Goal: Task Accomplishment & Management: Complete application form

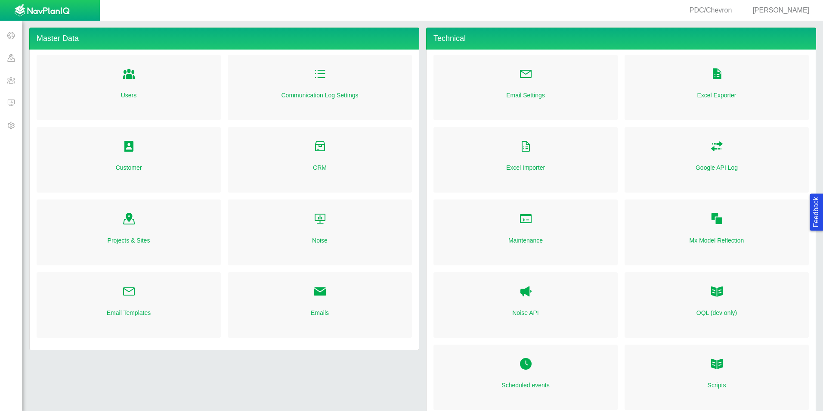
click at [6, 98] on span at bounding box center [11, 102] width 22 height 22
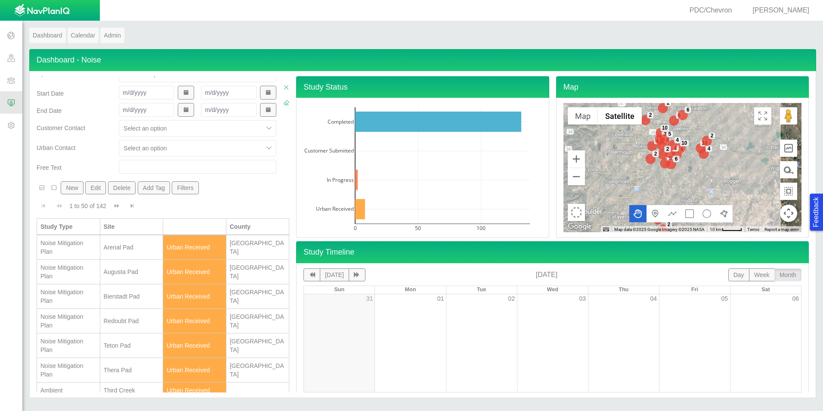
click at [118, 205] on span "Go to next page" at bounding box center [117, 206] width 6 height 6
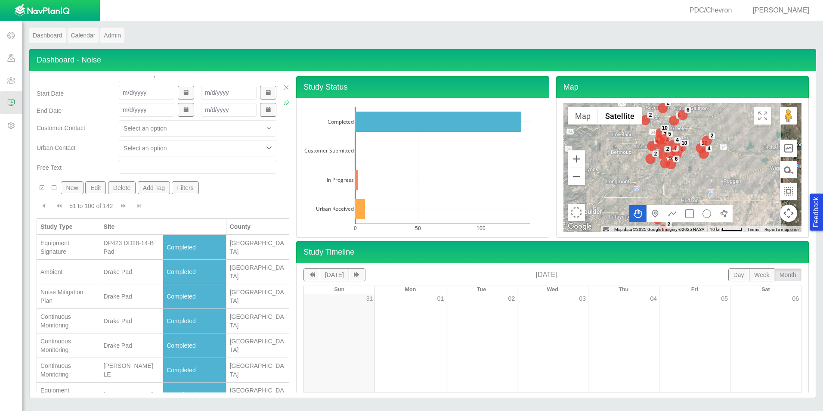
click at [118, 205] on button "Go to next page" at bounding box center [123, 206] width 14 height 16
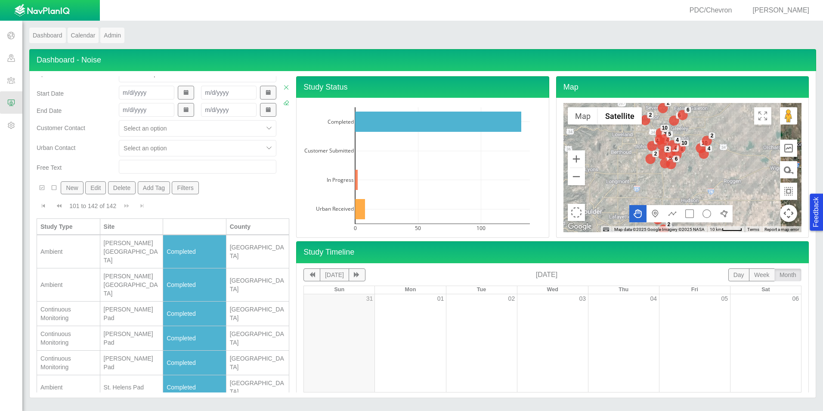
click at [118, 205] on div "101 to 142 of 142" at bounding box center [93, 208] width 54 height 12
click at [128, 206] on div "101 to 142 of 142 Currently showing 101 to 142 of 142" at bounding box center [163, 206] width 253 height 16
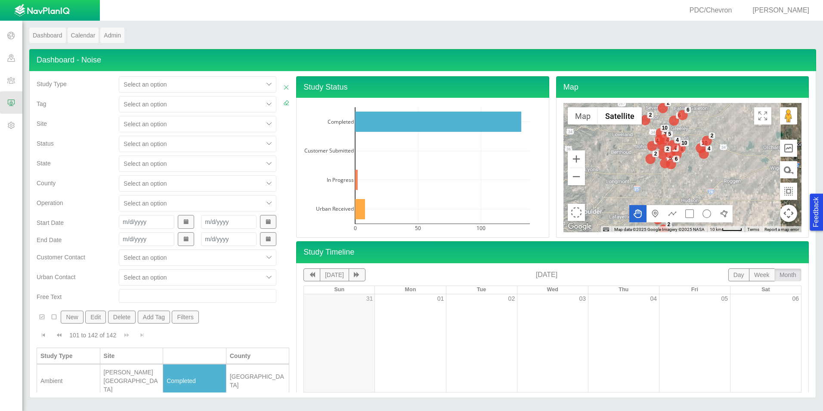
click at [62, 336] on span "Go to previous page" at bounding box center [59, 335] width 6 height 6
click at [122, 333] on span "Go to next page" at bounding box center [123, 335] width 6 height 6
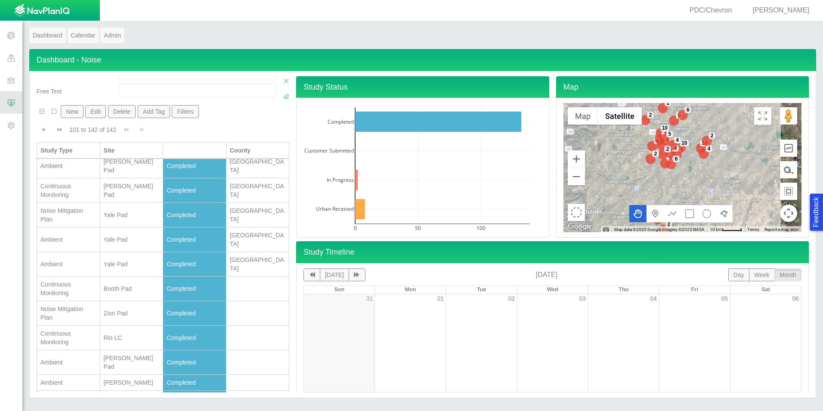
scroll to position [685, 0]
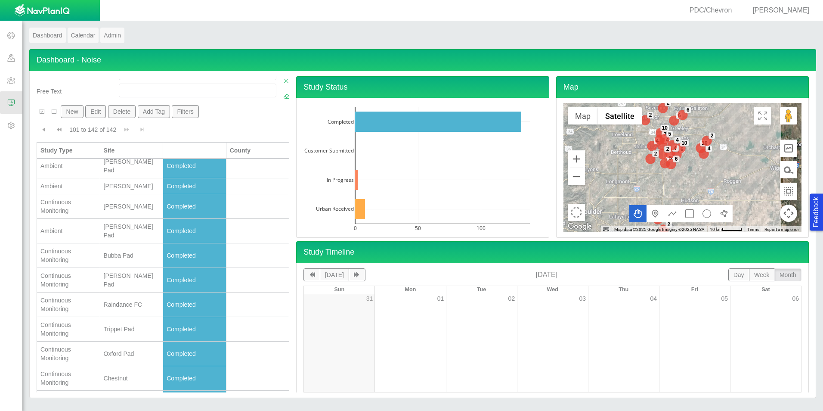
click at [60, 130] on span "Go to previous page" at bounding box center [59, 130] width 6 height 6
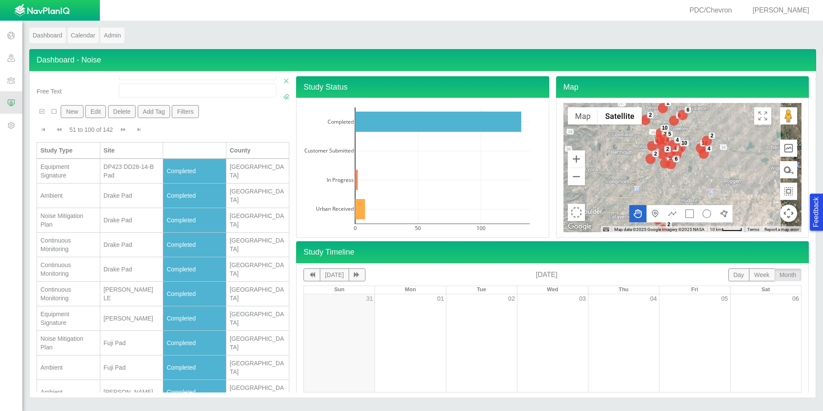
click at [59, 131] on span "Go to previous page" at bounding box center [59, 130] width 6 height 6
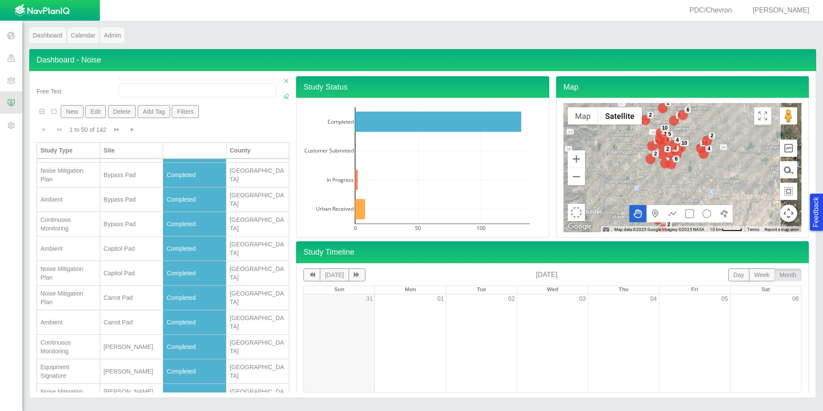
scroll to position [856, 0]
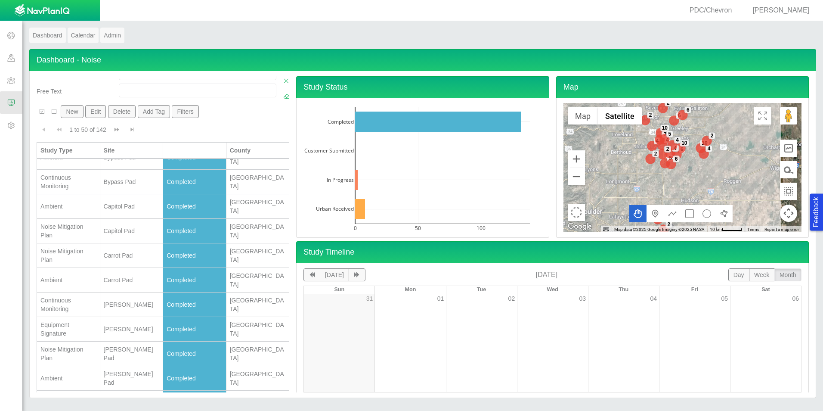
click at [112, 127] on button "Go to next page" at bounding box center [117, 129] width 14 height 16
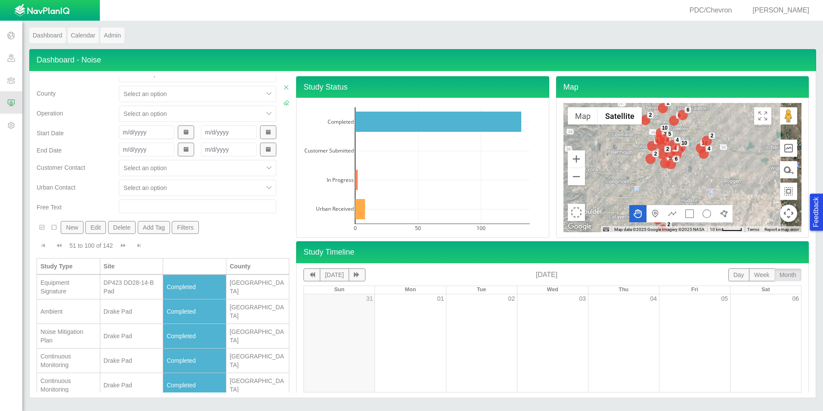
scroll to position [0, 0]
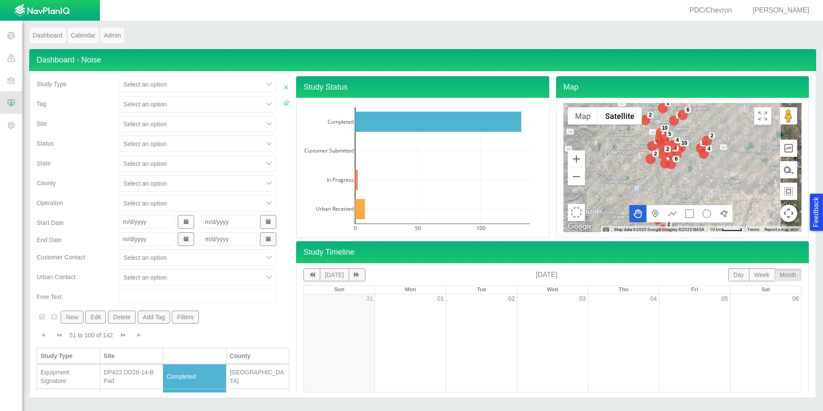
click at [158, 128] on div at bounding box center [191, 124] width 135 height 10
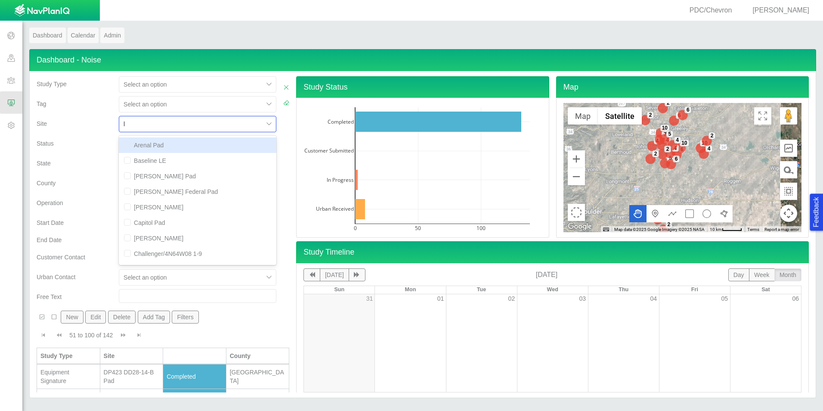
type input "la"
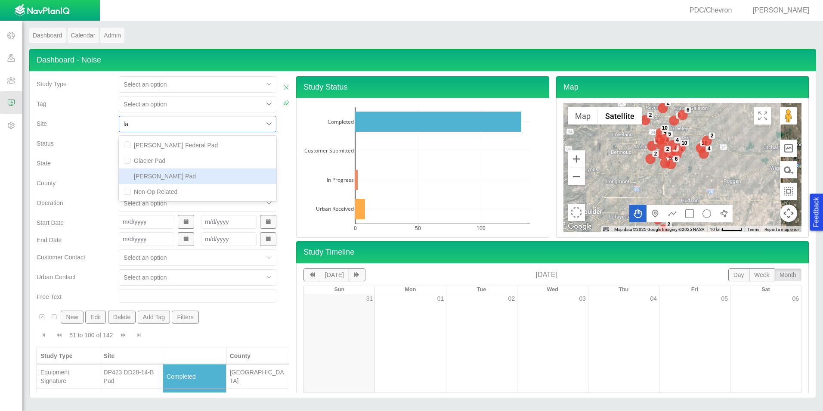
click at [140, 175] on div "[PERSON_NAME] Pad" at bounding box center [198, 176] width 158 height 16
checkbox input "false"
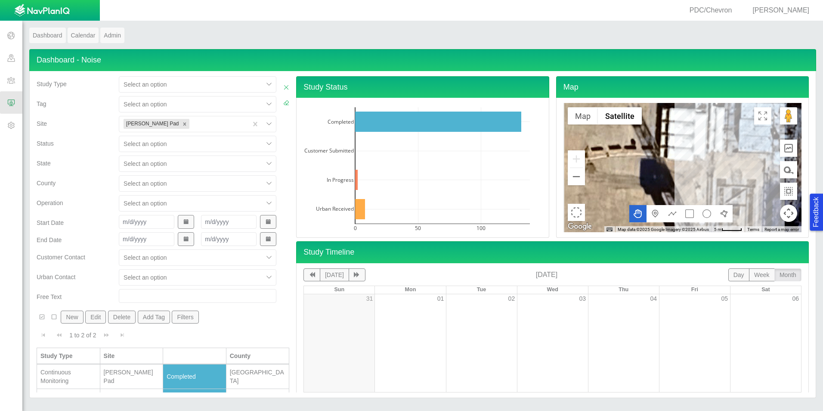
click at [75, 212] on div "Operation" at bounding box center [74, 205] width 82 height 20
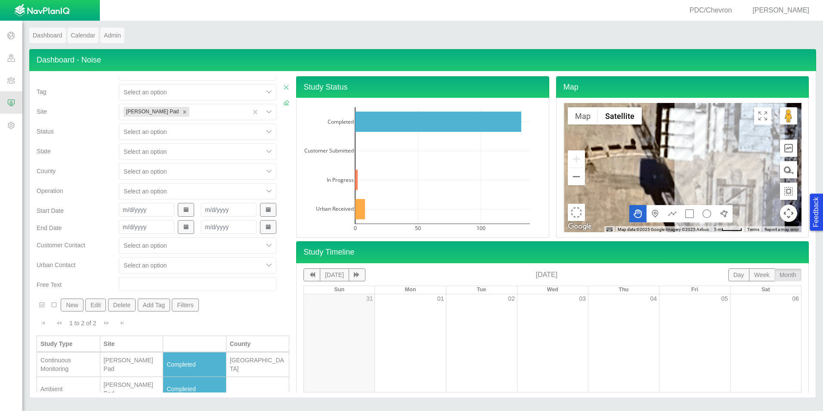
click at [125, 359] on td "[PERSON_NAME] Pad" at bounding box center [131, 364] width 63 height 25
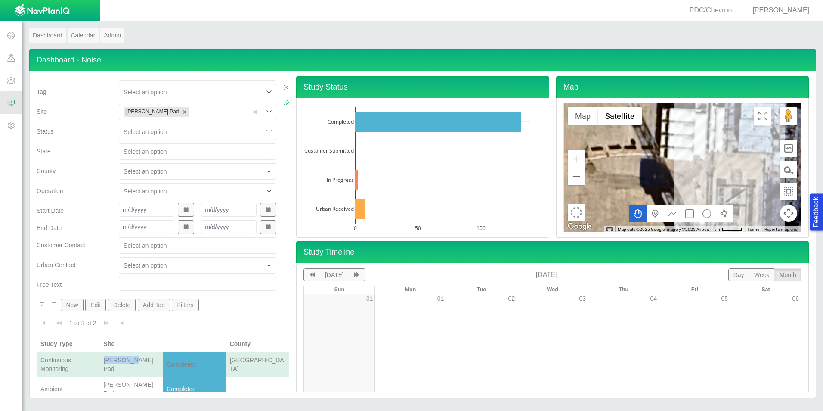
click at [125, 359] on td "[PERSON_NAME] Pad" at bounding box center [131, 364] width 63 height 25
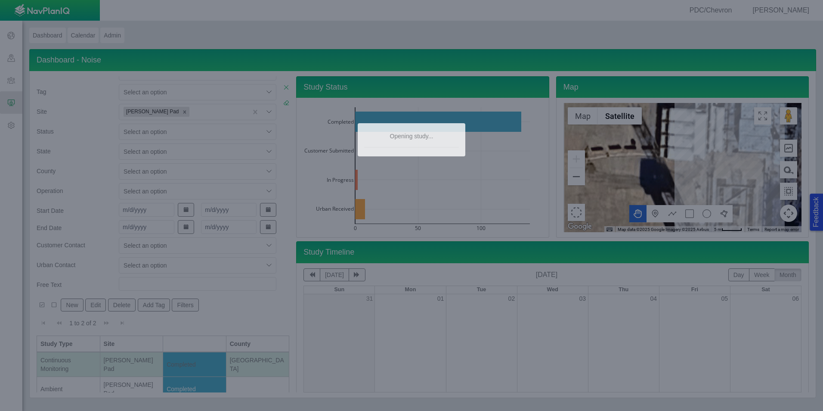
type input "[PERSON_NAME] Pad"
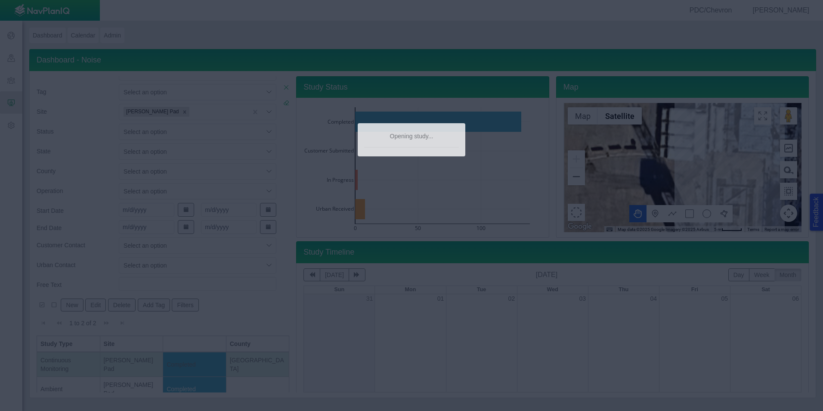
type textarea "x"
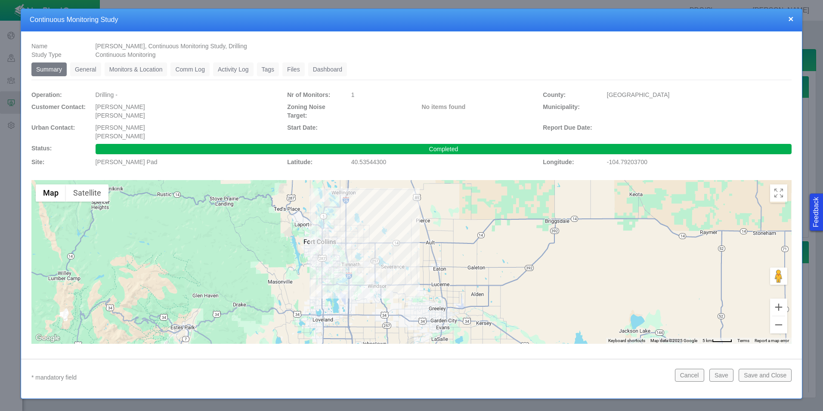
click at [84, 68] on link "General" at bounding box center [85, 69] width 31 height 14
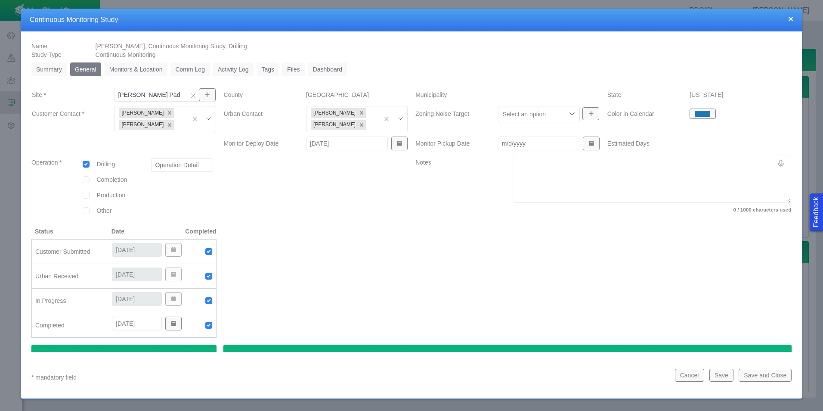
click at [793, 22] on button "×" at bounding box center [791, 18] width 5 height 9
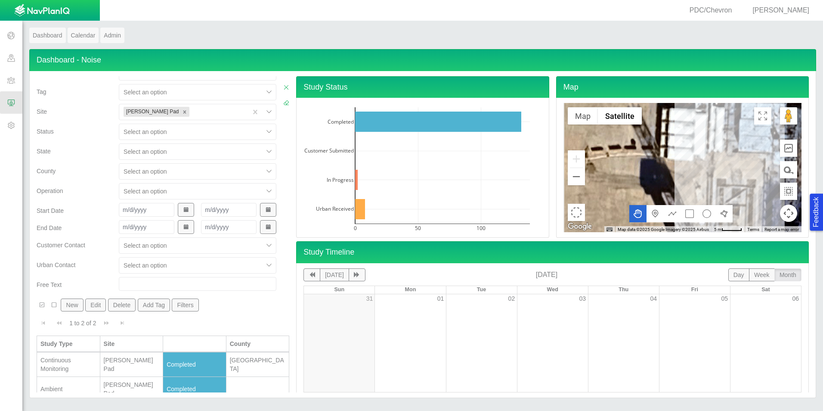
click at [8, 104] on span at bounding box center [11, 102] width 22 height 22
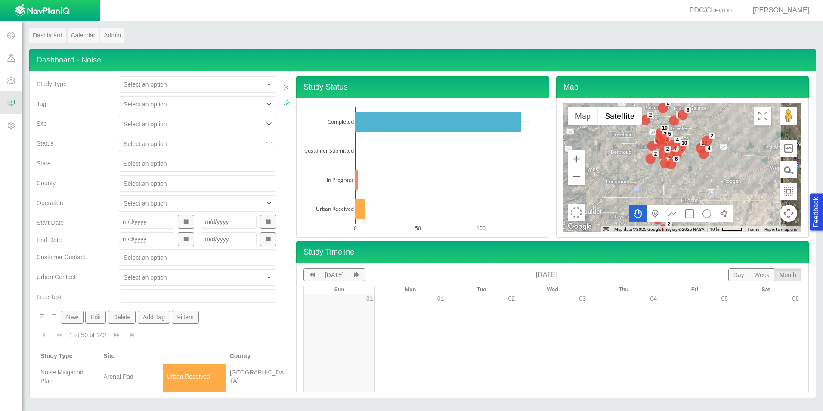
click at [72, 319] on button "New" at bounding box center [72, 317] width 22 height 13
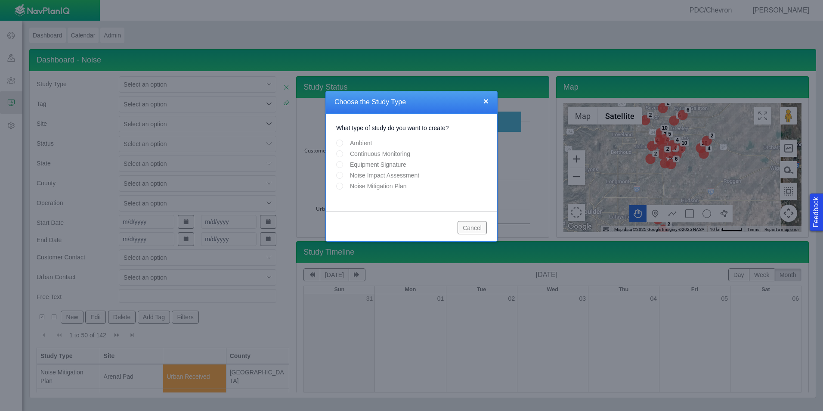
click at [342, 155] on input "Continuous Monitoring" at bounding box center [339, 153] width 7 height 7
radio input "true"
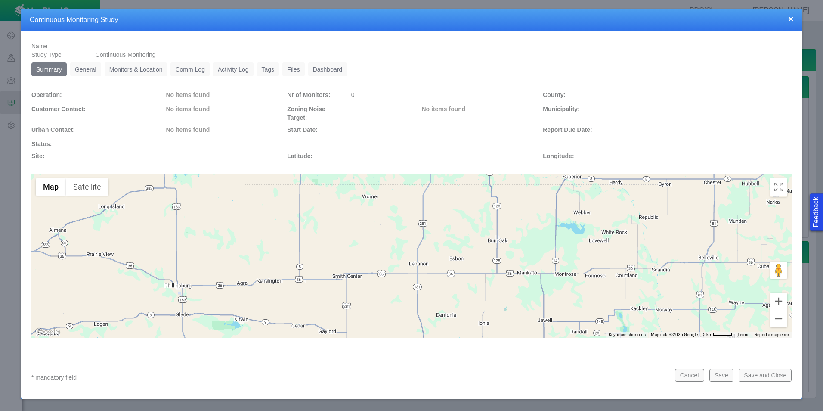
click at [82, 67] on link "General" at bounding box center [85, 69] width 31 height 14
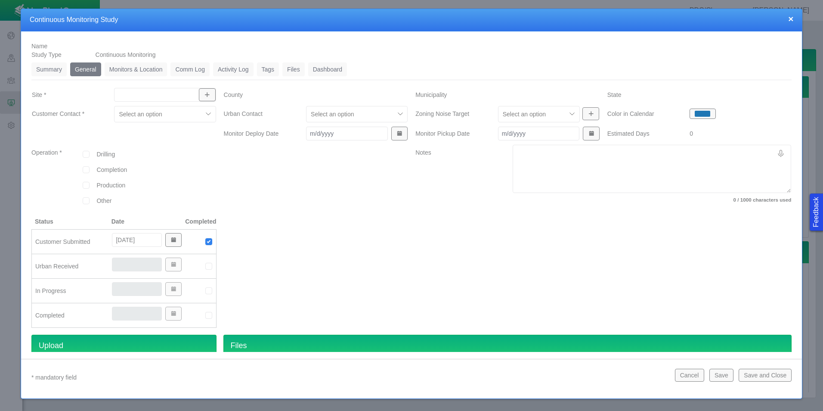
click at [174, 101] on div at bounding box center [165, 95] width 102 height 14
click at [163, 114] on span "[PERSON_NAME] Pad" at bounding box center [164, 114] width 92 height 9
type input "[PERSON_NAME] Pad"
click at [180, 154] on div at bounding box center [182, 156] width 68 height 16
click at [186, 122] on div "Customer Contact * Select an option" at bounding box center [124, 116] width 192 height 20
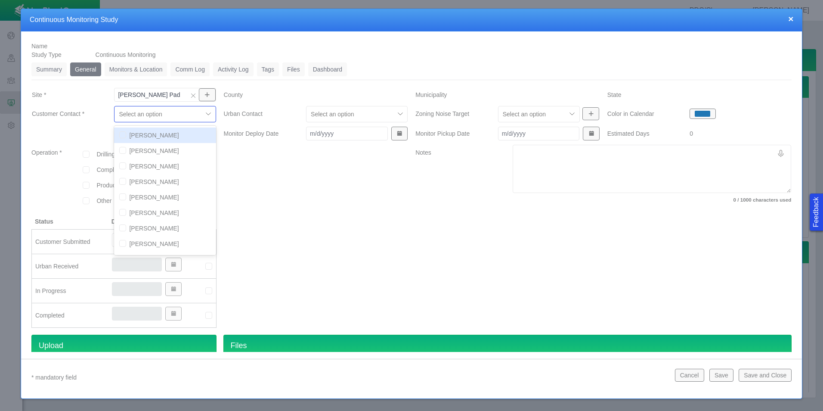
click at [186, 118] on div at bounding box center [158, 114] width 79 height 10
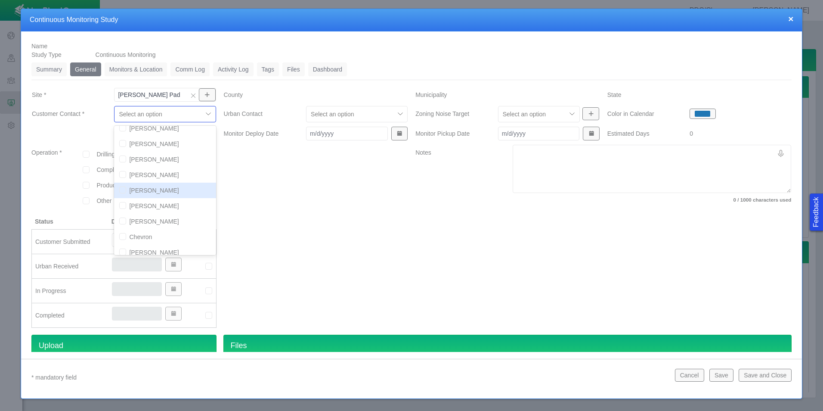
click at [123, 191] on input "checkbox" at bounding box center [122, 189] width 7 height 7
checkbox input "true"
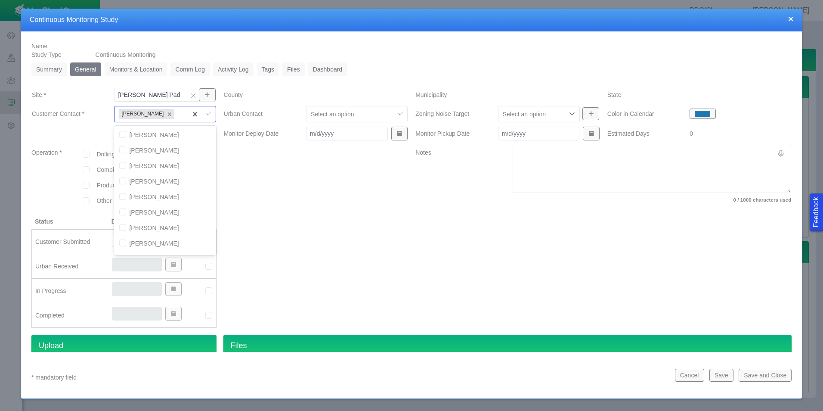
scroll to position [0, 0]
click at [121, 196] on input "checkbox" at bounding box center [122, 196] width 7 height 7
checkbox input "true"
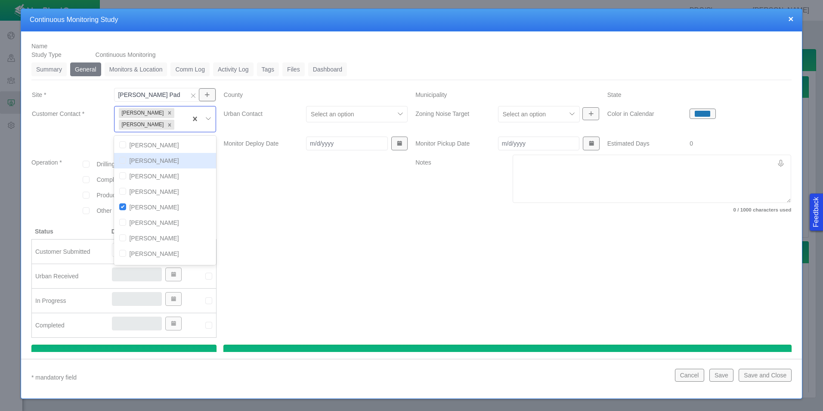
click at [123, 159] on input "checkbox" at bounding box center [122, 160] width 7 height 7
checkbox input "true"
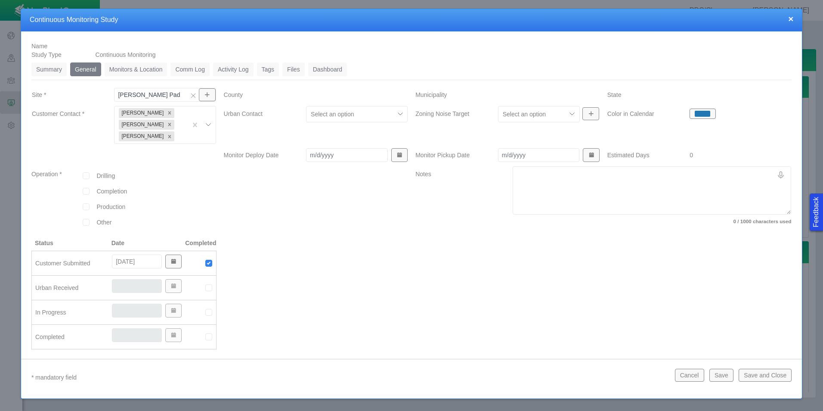
click at [341, 191] on div at bounding box center [316, 202] width 192 height 72
click at [341, 106] on div "Select an option" at bounding box center [357, 114] width 102 height 16
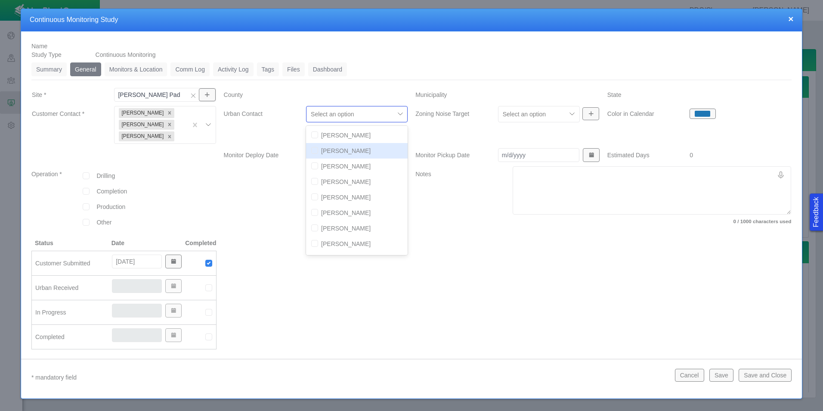
click at [314, 150] on input "checkbox" at bounding box center [314, 150] width 7 height 7
checkbox input "true"
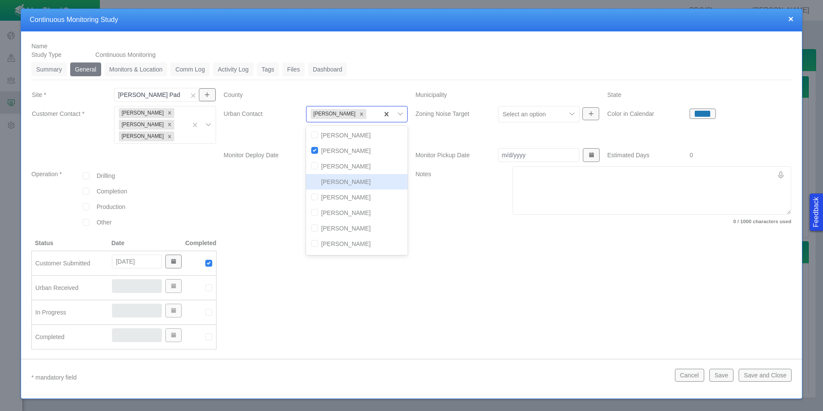
click at [315, 183] on input "checkbox" at bounding box center [314, 181] width 7 height 7
checkbox input "true"
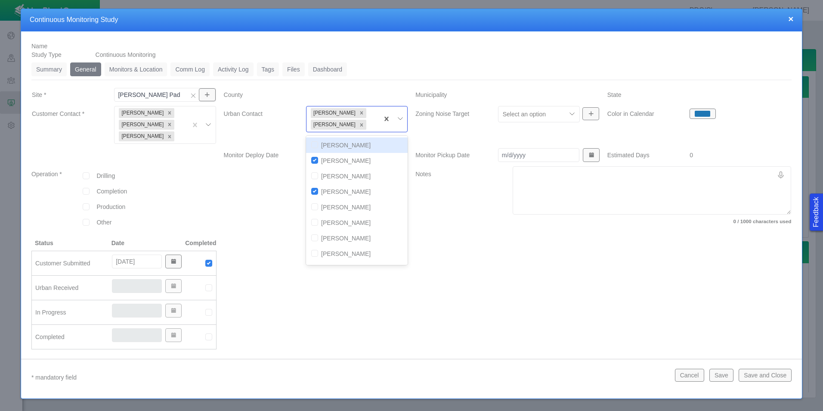
click at [312, 145] on input "checkbox" at bounding box center [314, 144] width 7 height 7
checkbox input "true"
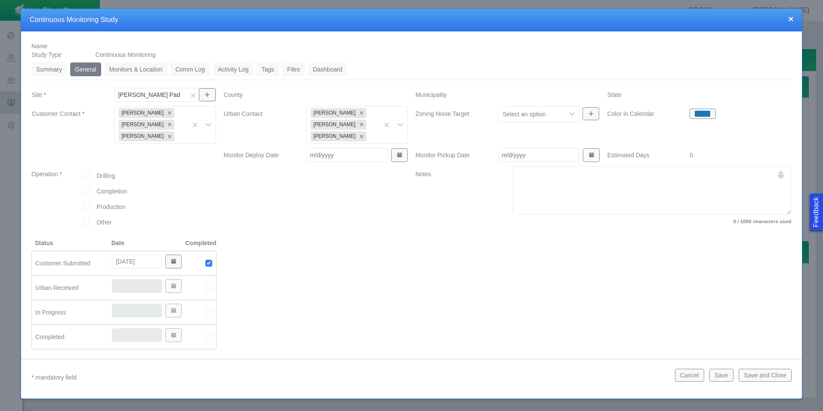
click at [285, 295] on div at bounding box center [316, 298] width 192 height 118
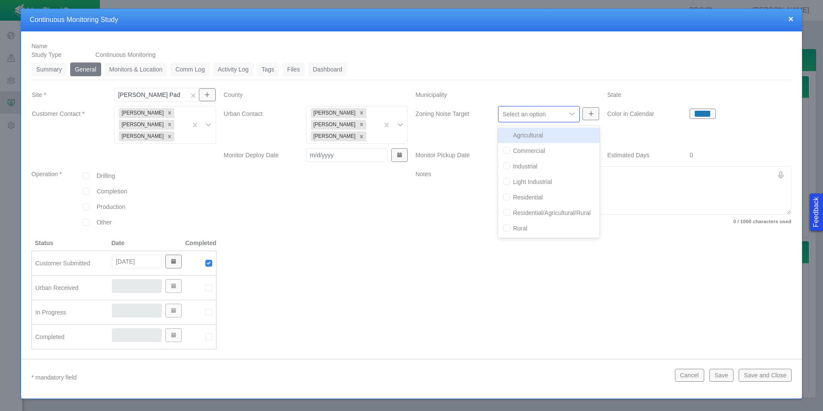
click at [543, 118] on div at bounding box center [532, 114] width 59 height 10
click at [429, 206] on label "Notes" at bounding box center [457, 196] width 97 height 61
click at [513, 206] on textarea "Notes" at bounding box center [652, 190] width 279 height 48
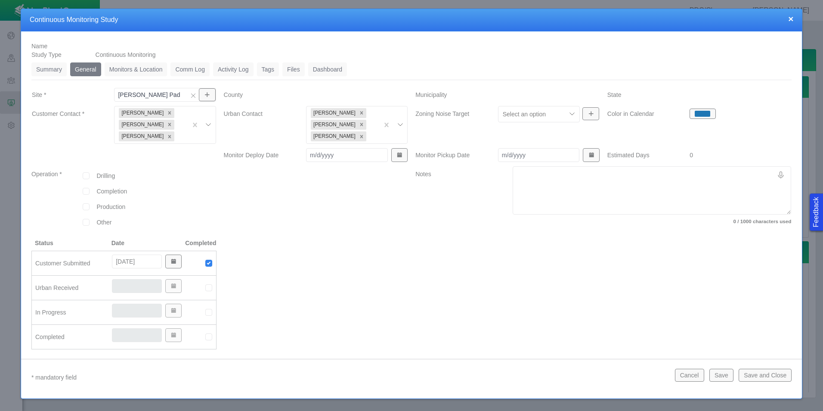
click at [340, 155] on input "Monitor Deploy Date" at bounding box center [347, 155] width 82 height 14
type input "[DATE]"
click at [379, 227] on div at bounding box center [316, 202] width 192 height 72
click at [208, 289] on img at bounding box center [209, 288] width 8 height 8
type input "[DATE]"
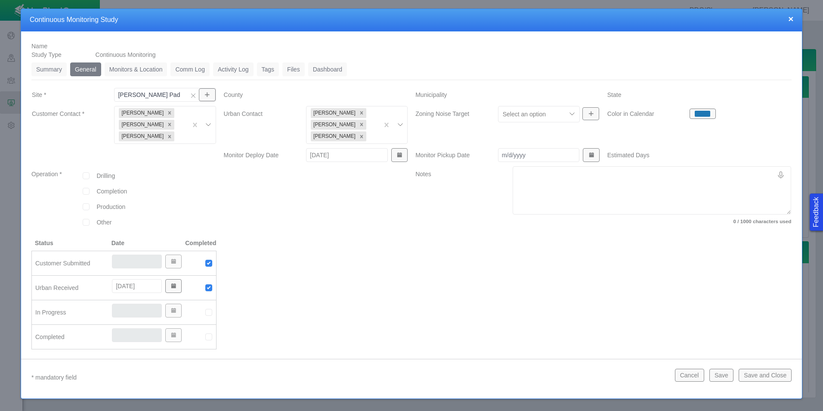
click at [332, 261] on div at bounding box center [316, 298] width 192 height 118
click at [90, 190] on div at bounding box center [86, 191] width 20 height 7
click at [87, 191] on input "checkbox" at bounding box center [86, 191] width 7 height 7
checkbox input "true"
click at [342, 240] on div at bounding box center [316, 298] width 192 height 118
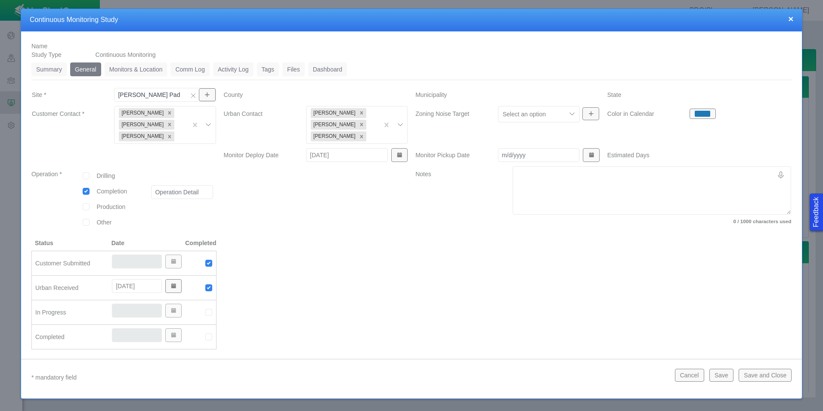
click at [147, 68] on link "Monitors & Location" at bounding box center [136, 69] width 63 height 14
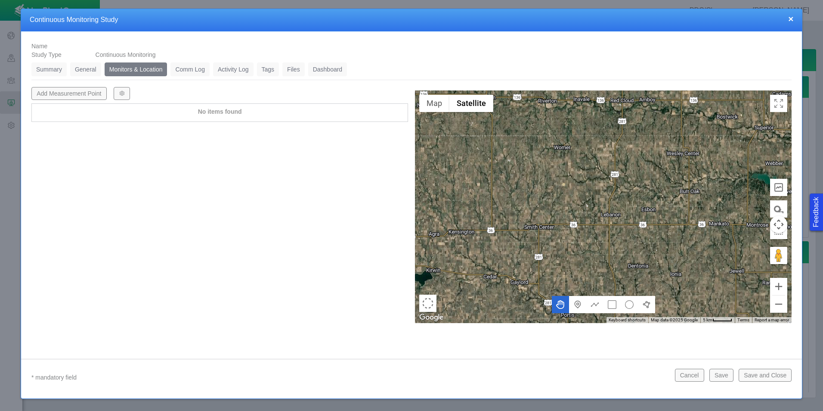
click at [53, 68] on link "Summary" at bounding box center [48, 69] width 35 height 14
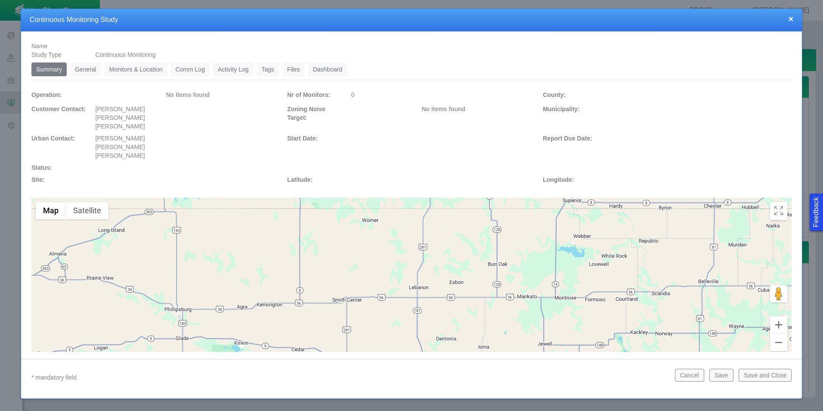
click at [84, 72] on link "General" at bounding box center [85, 69] width 31 height 14
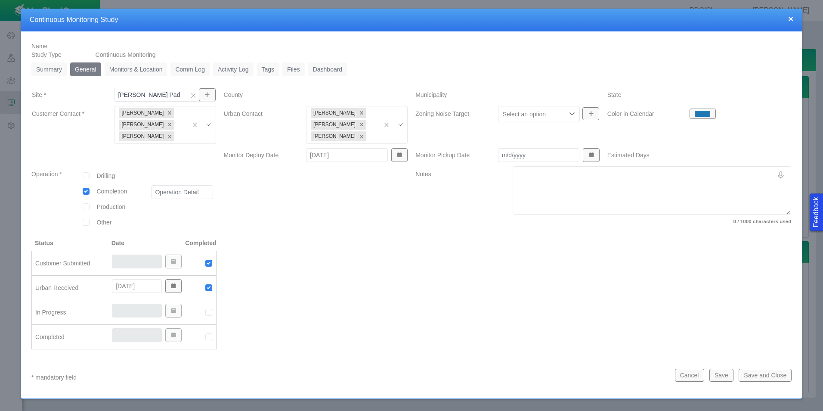
click at [147, 74] on link "Monitors & Location" at bounding box center [136, 69] width 63 height 14
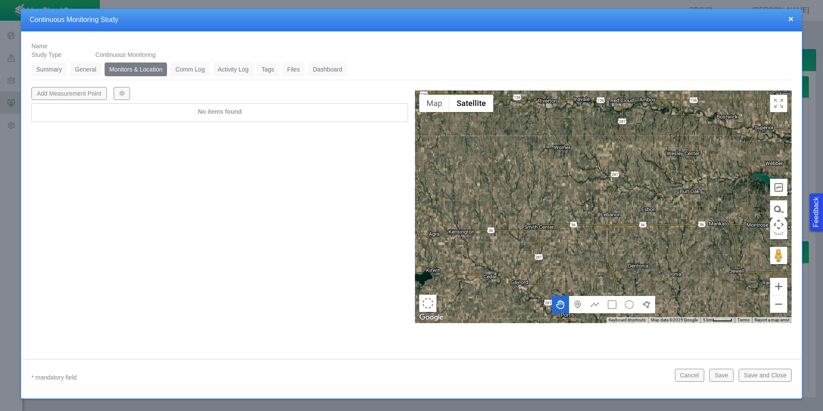
click at [88, 95] on button "Add Measurement Point" at bounding box center [68, 93] width 75 height 13
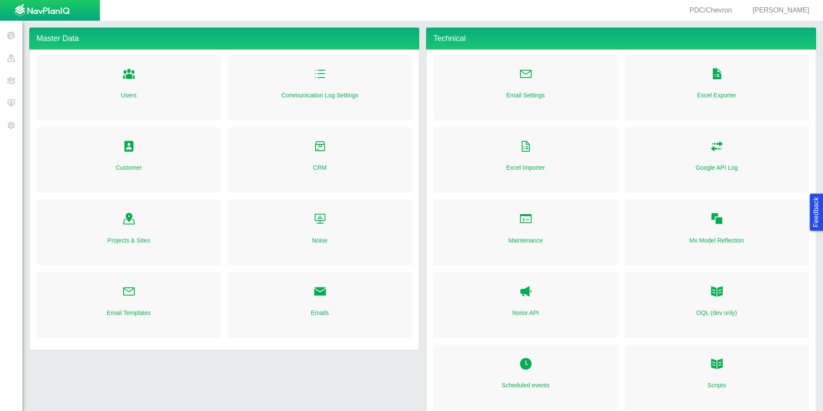
click at [10, 109] on span at bounding box center [11, 102] width 22 height 22
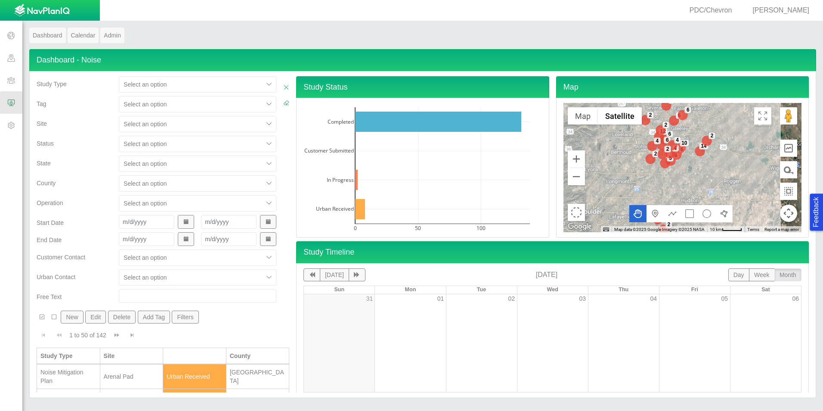
click at [152, 116] on div "Select an option" at bounding box center [198, 124] width 158 height 16
type input "lawre"
click at [156, 146] on div "[PERSON_NAME] Pad" at bounding box center [198, 145] width 158 height 16
checkbox input "false"
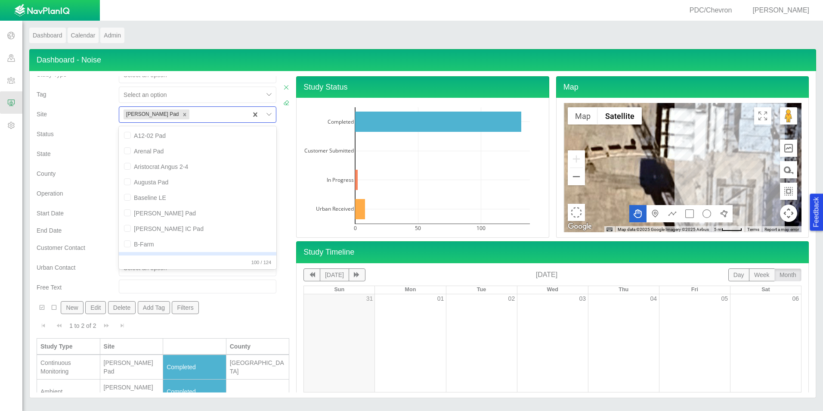
scroll to position [12, 0]
click at [149, 366] on div "[PERSON_NAME] Pad" at bounding box center [132, 364] width 56 height 17
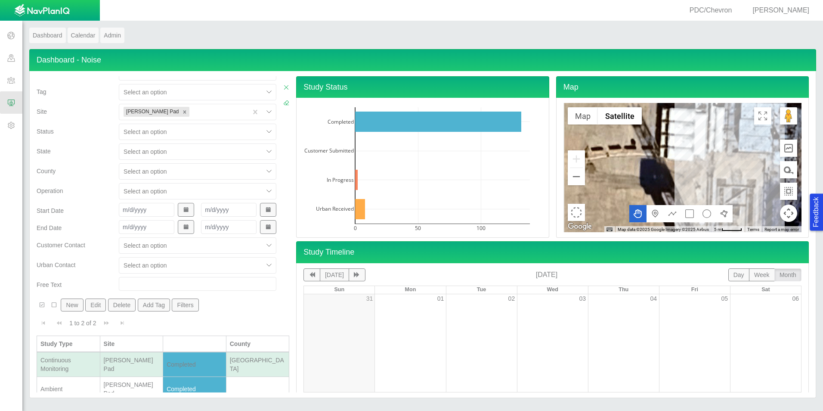
click at [149, 365] on div "[PERSON_NAME] Pad" at bounding box center [132, 364] width 56 height 17
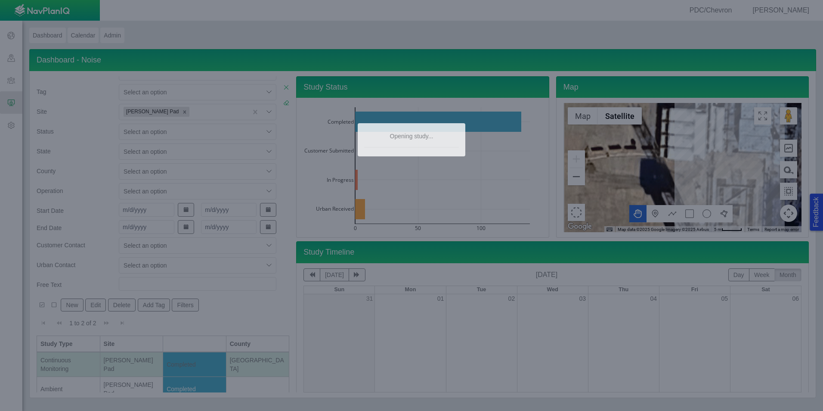
type textarea "x"
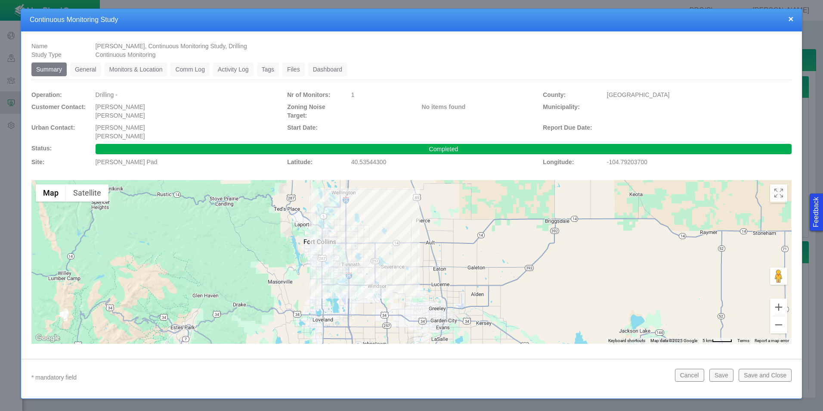
click at [118, 72] on link "Monitors & Location" at bounding box center [136, 69] width 63 height 14
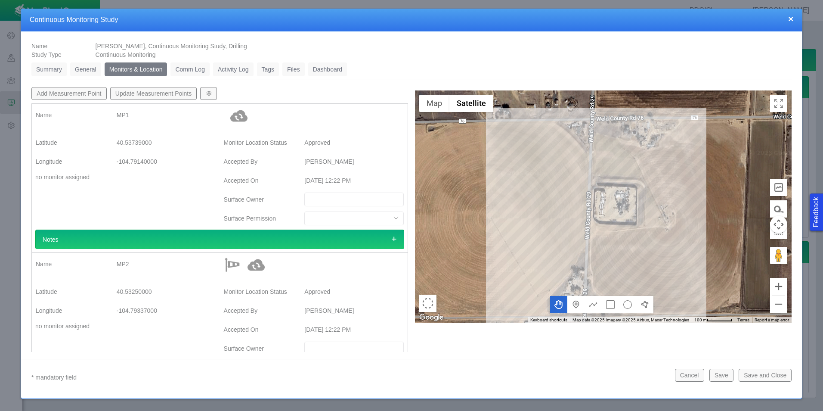
click at [69, 68] on li "Summary 0" at bounding box center [50, 69] width 39 height 14
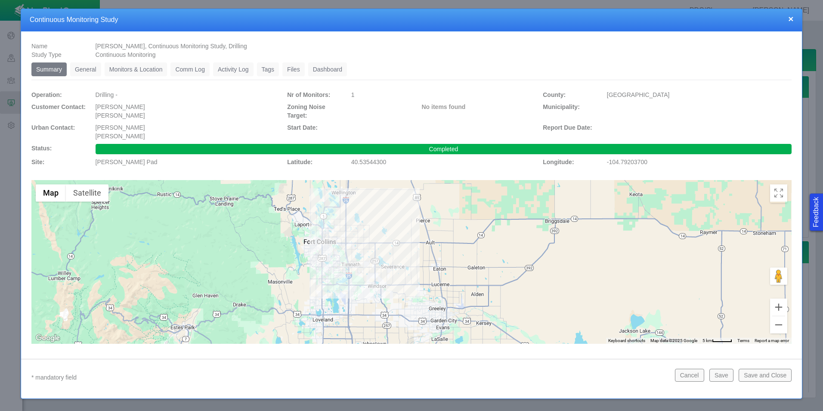
click at [135, 75] on link "Monitors & Location" at bounding box center [136, 69] width 63 height 14
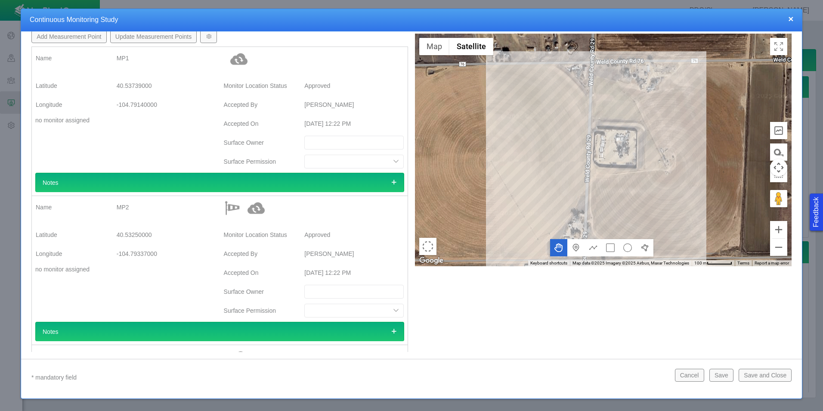
scroll to position [0, 0]
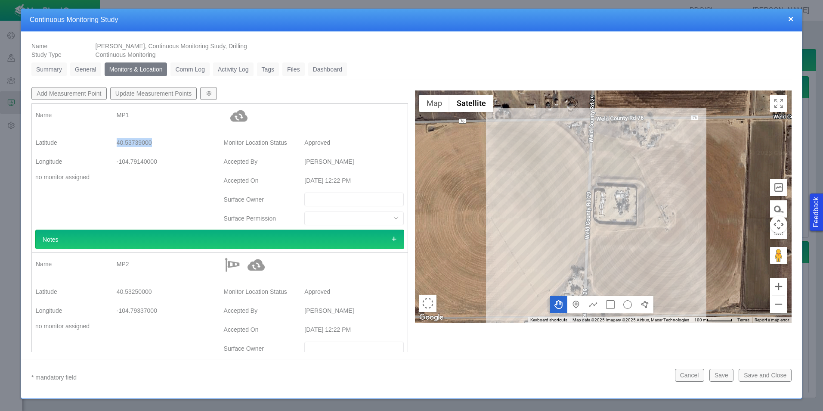
drag, startPoint x: 154, startPoint y: 141, endPoint x: 106, endPoint y: 141, distance: 47.8
click at [106, 141] on div "Latitude 40.53739000" at bounding box center [126, 143] width 194 height 16
copy div "40.53739000"
click at [164, 162] on div "-104.79140000" at bounding box center [166, 162] width 99 height 16
drag, startPoint x: 159, startPoint y: 163, endPoint x: 117, endPoint y: 165, distance: 42.3
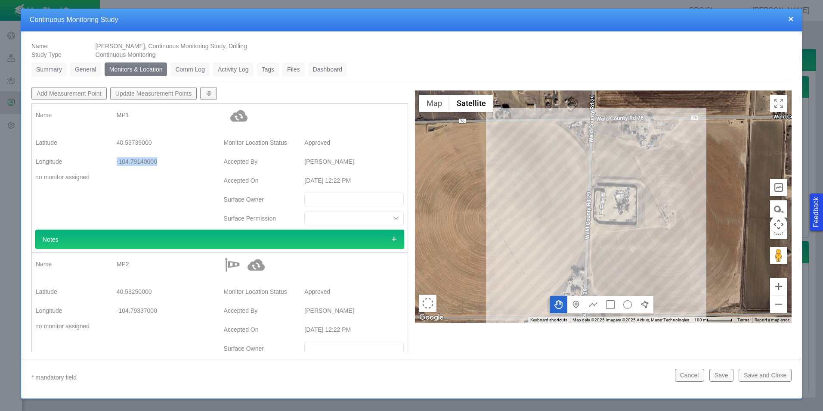
click at [117, 165] on div "-104.79140000" at bounding box center [166, 162] width 99 height 16
copy div "-104.79140000"
drag, startPoint x: 151, startPoint y: 292, endPoint x: 117, endPoint y: 293, distance: 34.5
click at [117, 293] on div "40.53250000" at bounding box center [166, 292] width 99 height 16
copy div "40.53250000"
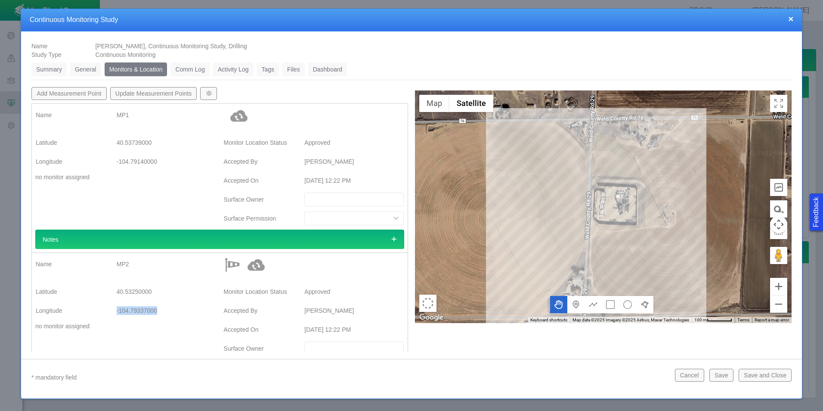
drag, startPoint x: 158, startPoint y: 311, endPoint x: 116, endPoint y: 314, distance: 42.7
click at [117, 314] on div "-104.79337000" at bounding box center [166, 311] width 99 height 16
copy div "-104.79337000"
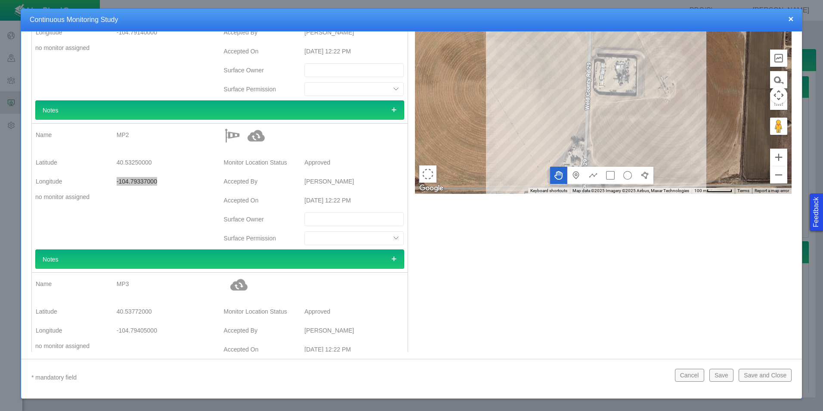
scroll to position [172, 0]
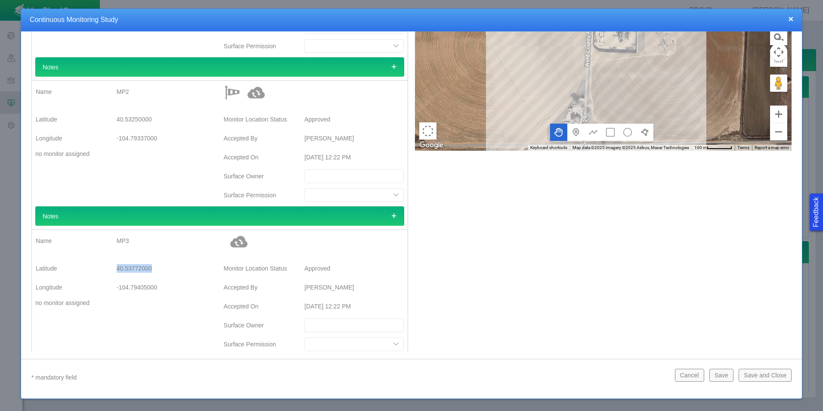
drag, startPoint x: 153, startPoint y: 267, endPoint x: 113, endPoint y: 267, distance: 40.5
click at [113, 267] on div "40.53772000" at bounding box center [166, 269] width 113 height 16
copy div "40.53772000"
drag, startPoint x: 163, startPoint y: 289, endPoint x: 115, endPoint y: 289, distance: 47.8
click at [115, 289] on div "-104.79405000" at bounding box center [166, 288] width 113 height 16
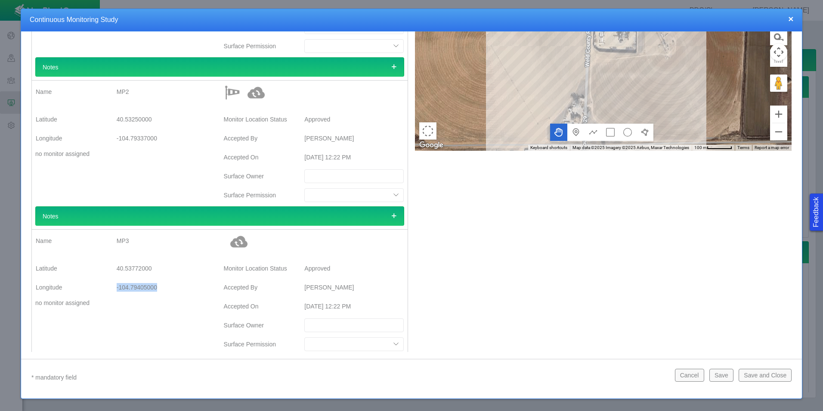
copy div "-104.79405000"
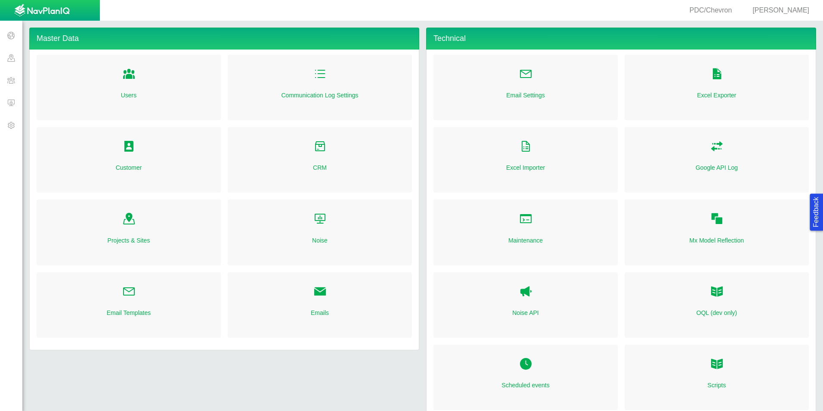
click at [11, 106] on span at bounding box center [11, 102] width 22 height 22
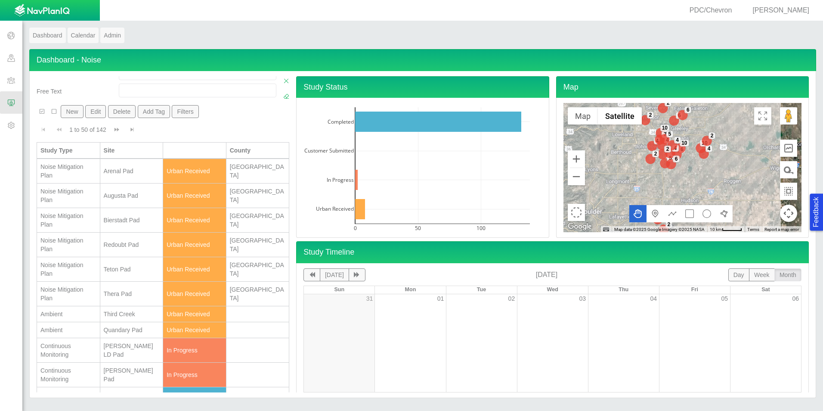
click at [70, 114] on button "New" at bounding box center [72, 111] width 22 height 13
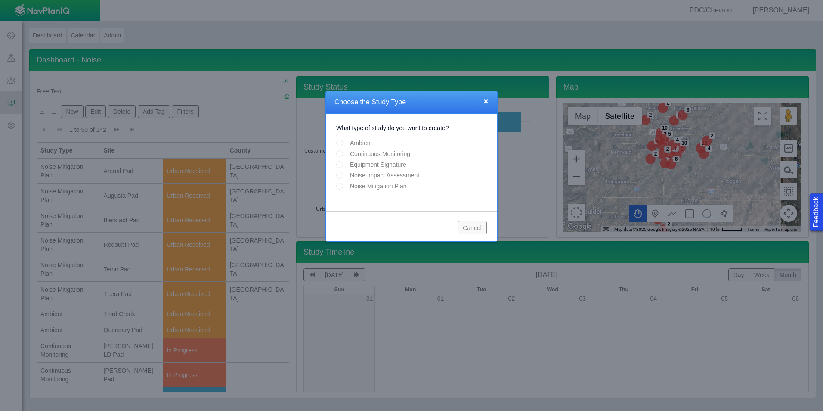
click at [338, 154] on input "Continuous Monitoring" at bounding box center [339, 153] width 7 height 7
radio input "true"
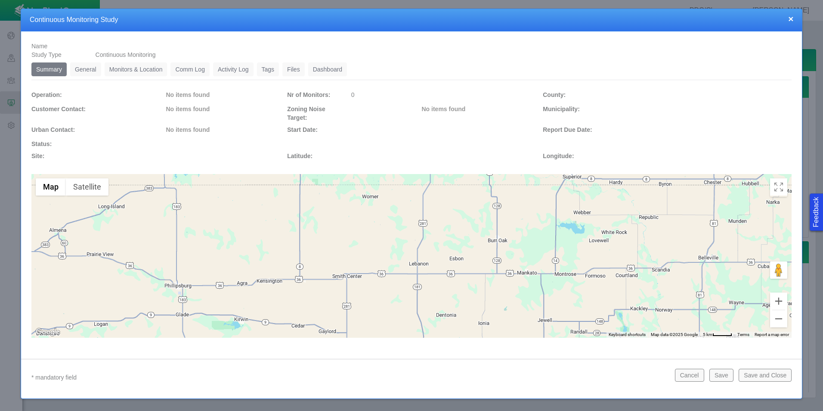
click at [85, 68] on link "General" at bounding box center [85, 69] width 31 height 14
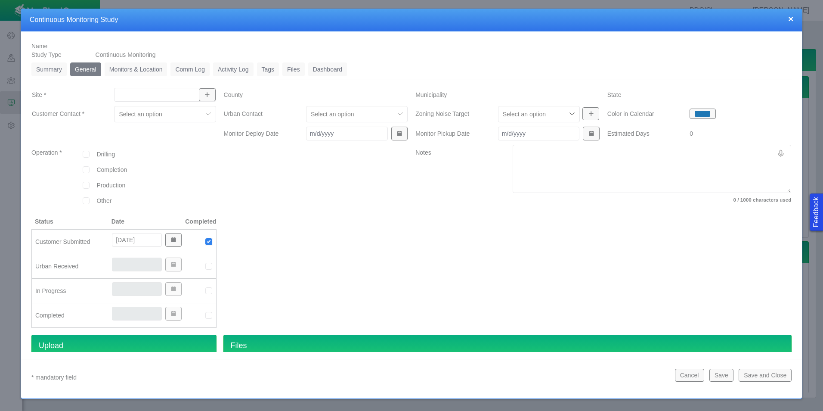
click at [121, 71] on link "Monitors & Location" at bounding box center [136, 69] width 63 height 14
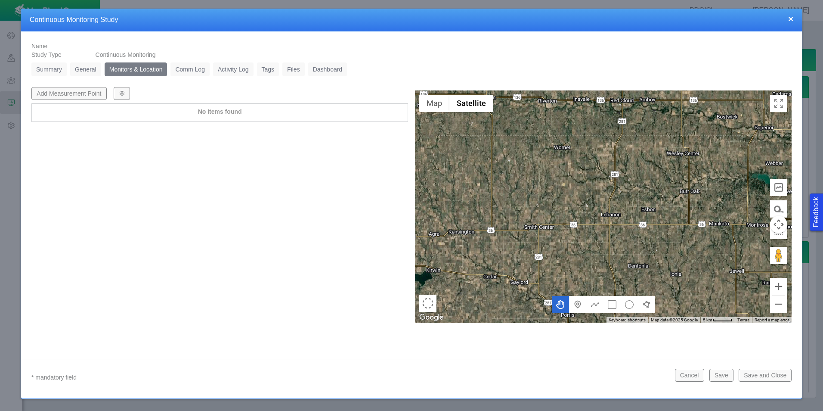
click at [89, 73] on link "General" at bounding box center [85, 69] width 31 height 14
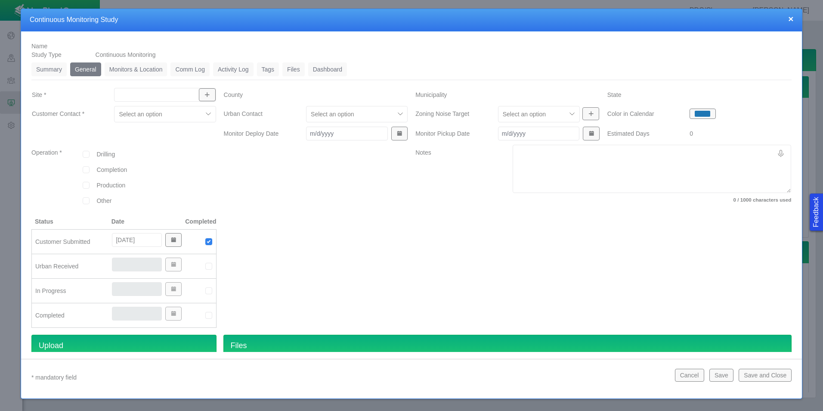
click at [132, 93] on input "Site *" at bounding box center [160, 94] width 85 height 9
click at [159, 112] on span "[PERSON_NAME] Pad" at bounding box center [164, 114] width 92 height 9
type input "[PERSON_NAME] Pad"
click at [87, 170] on input "checkbox" at bounding box center [86, 169] width 7 height 7
checkbox input "true"
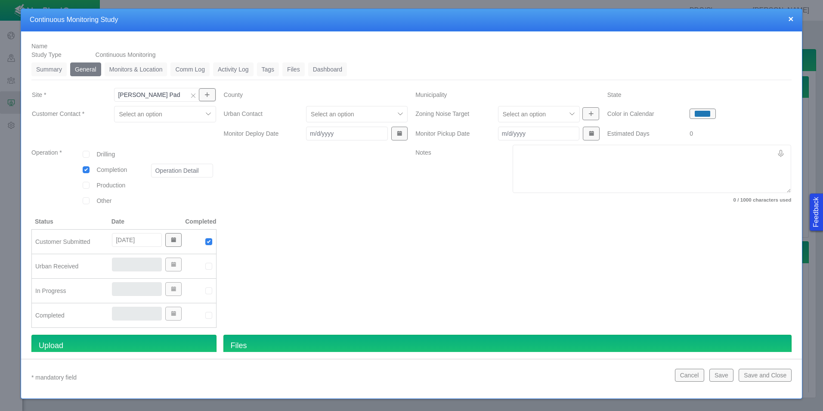
click at [265, 191] on div at bounding box center [316, 181] width 192 height 72
click at [205, 113] on div at bounding box center [209, 114] width 13 height 13
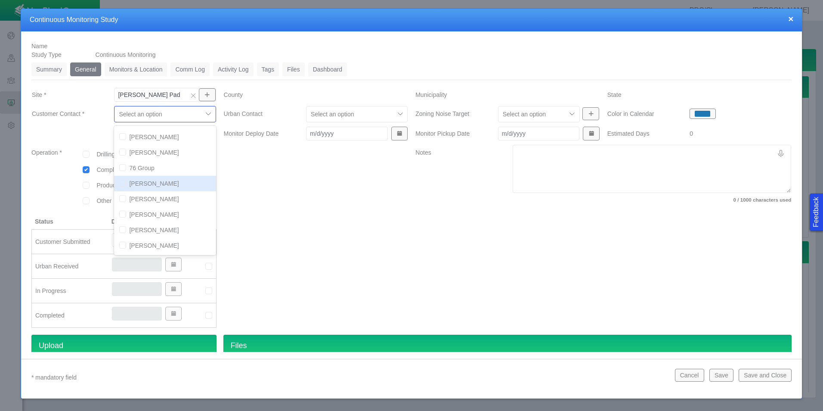
scroll to position [258, 0]
click at [124, 236] on input "checkbox" at bounding box center [122, 233] width 7 height 7
checkbox input "true"
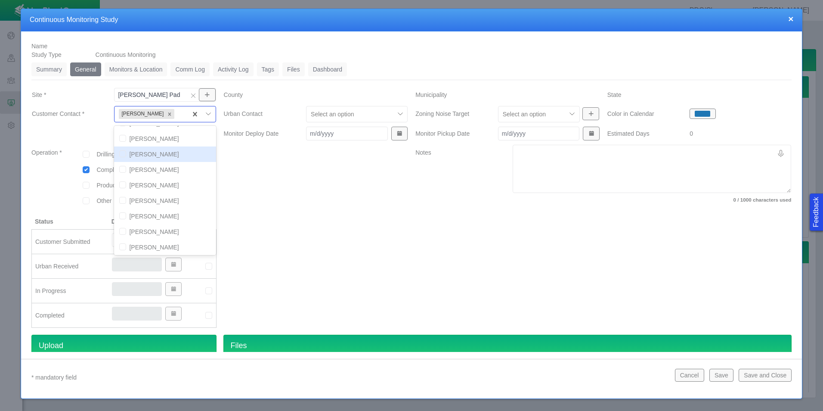
scroll to position [0, 0]
click at [120, 152] on input "checkbox" at bounding box center [122, 150] width 7 height 7
checkbox input "true"
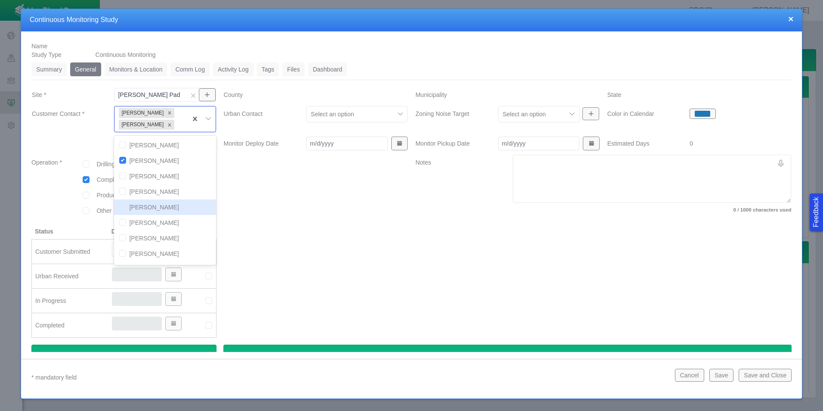
click at [125, 205] on input "checkbox" at bounding box center [122, 206] width 7 height 7
checkbox input "true"
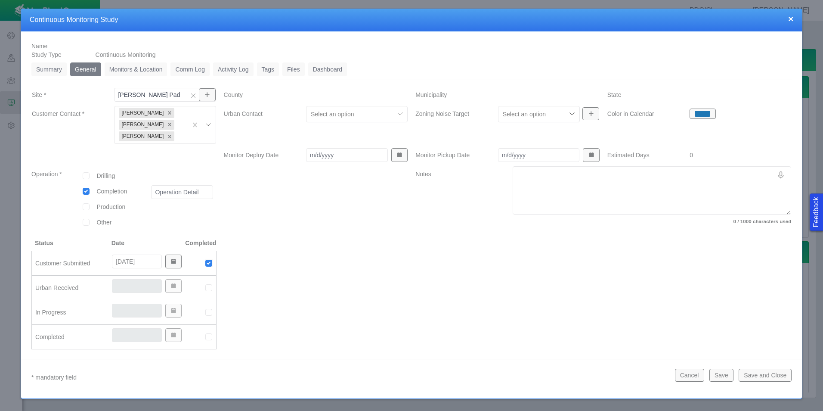
click at [304, 217] on div at bounding box center [316, 202] width 192 height 72
click at [336, 117] on div at bounding box center [350, 114] width 79 height 10
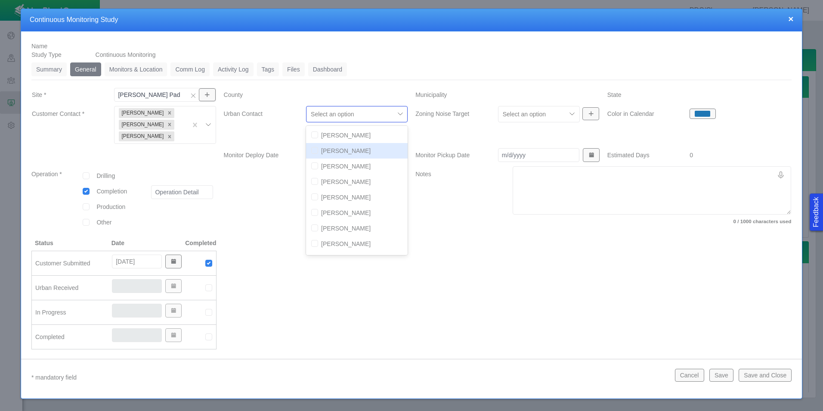
click at [312, 151] on input "checkbox" at bounding box center [314, 150] width 7 height 7
checkbox input "true"
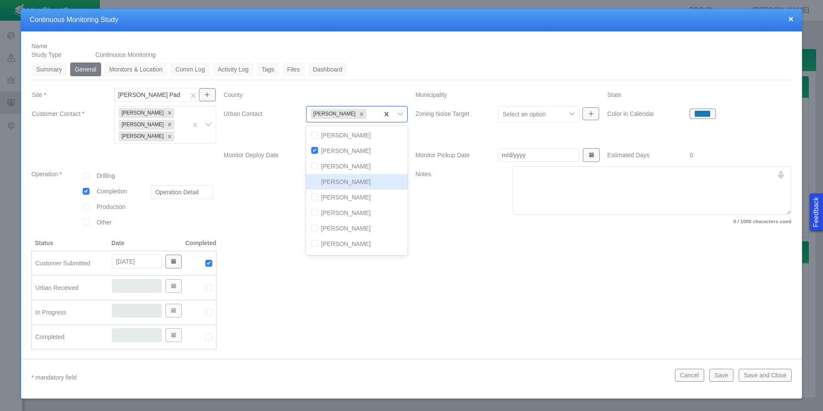
click at [311, 182] on input "checkbox" at bounding box center [314, 181] width 7 height 7
checkbox input "true"
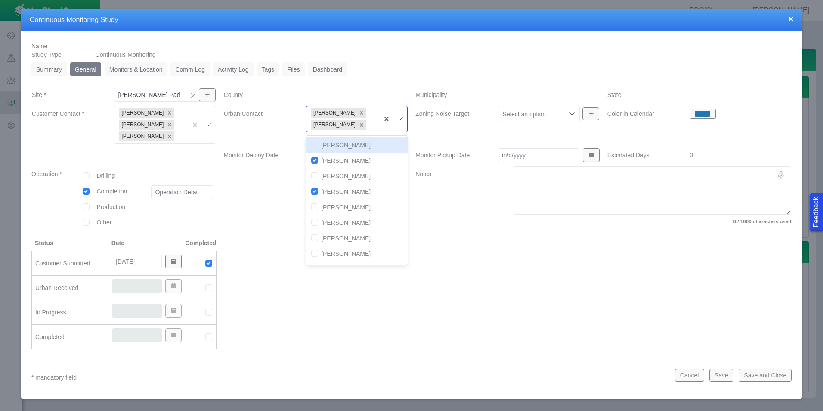
click at [316, 146] on input "checkbox" at bounding box center [314, 144] width 7 height 7
checkbox input "true"
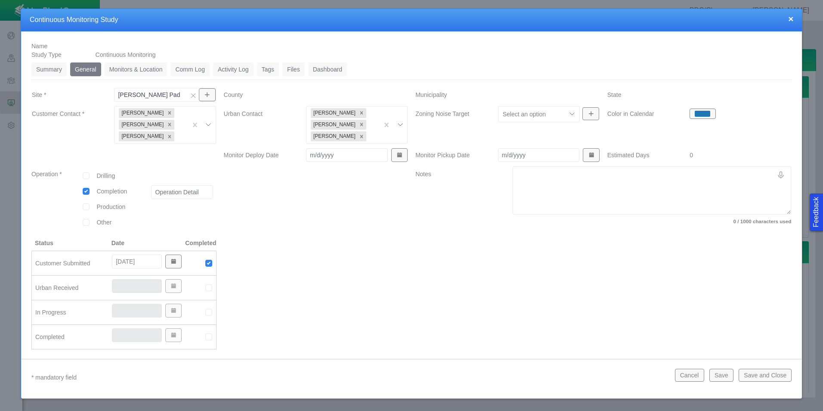
click at [452, 329] on div at bounding box center [604, 298] width 384 height 118
click at [346, 160] on input "Monitor Deploy Date" at bounding box center [347, 155] width 82 height 14
type input "[DATE]"
click at [333, 184] on div at bounding box center [316, 202] width 192 height 72
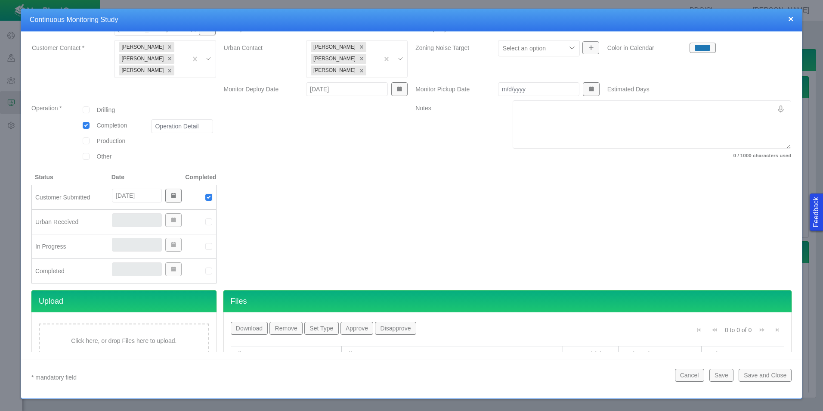
scroll to position [86, 0]
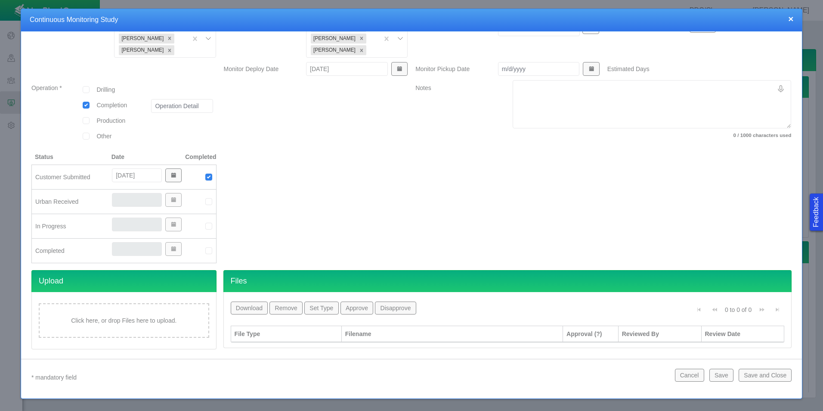
click at [205, 199] on img at bounding box center [209, 202] width 8 height 8
type input "[DATE]"
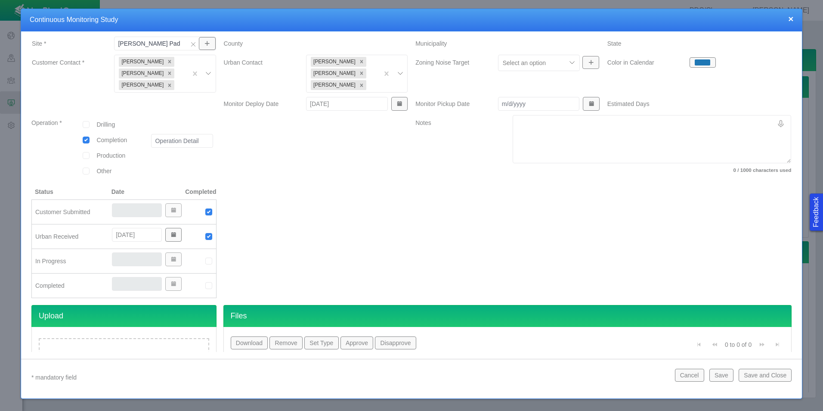
scroll to position [0, 0]
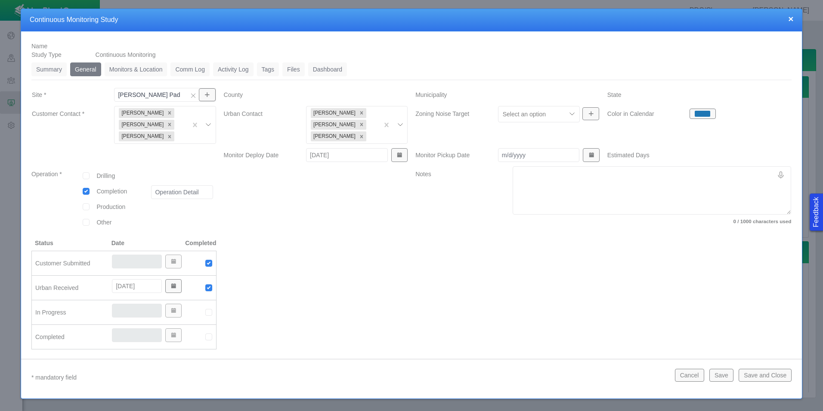
click at [140, 69] on link "Monitors & Location" at bounding box center [136, 69] width 63 height 14
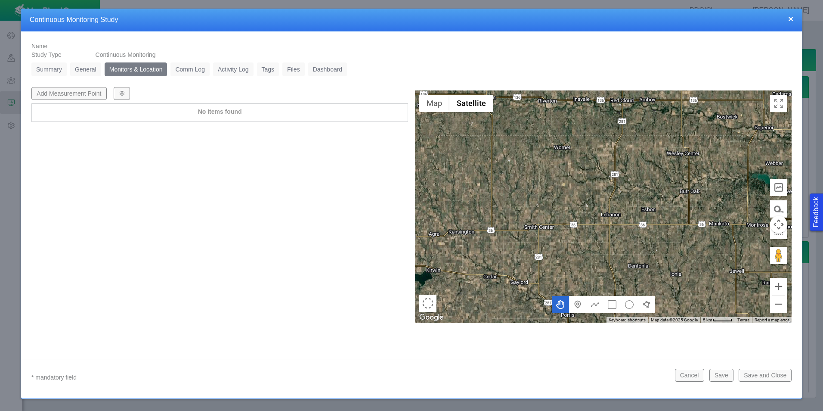
click at [87, 93] on button "Add Measurement Point" at bounding box center [68, 93] width 75 height 13
type textarea "x"
select select "CostumerReview"
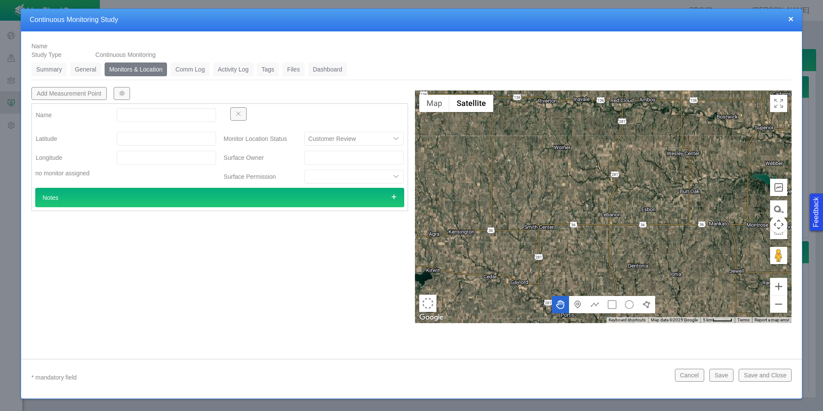
click at [189, 117] on input "Name" at bounding box center [166, 115] width 99 height 14
type input "MP1"
click at [169, 139] on input "Latitude" at bounding box center [166, 139] width 99 height 14
click at [158, 135] on input "Latitude" at bounding box center [166, 139] width 99 height 14
paste input "40.53739000"
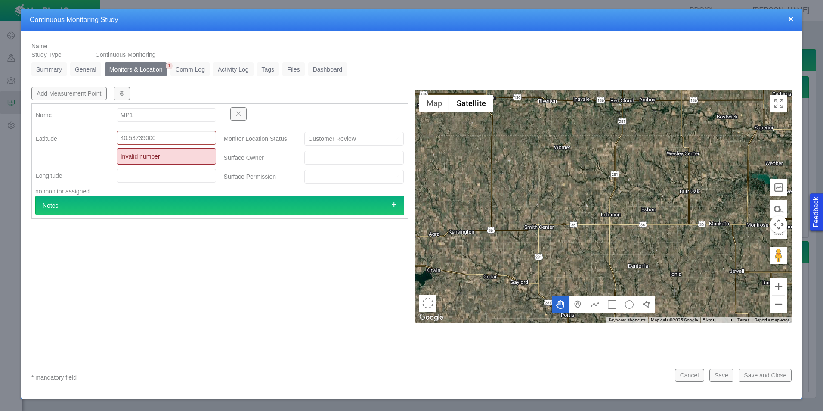
click at [155, 161] on div "Latitude 40.53739000 Invalid number Longitude no monitor assigned" at bounding box center [126, 163] width 188 height 65
click at [154, 141] on input "40.53739000" at bounding box center [166, 138] width 99 height 14
click at [124, 140] on input "40.53739000" at bounding box center [166, 138] width 99 height 14
click at [122, 140] on input "40.53739000" at bounding box center [166, 138] width 99 height 14
type input "40.53739000"
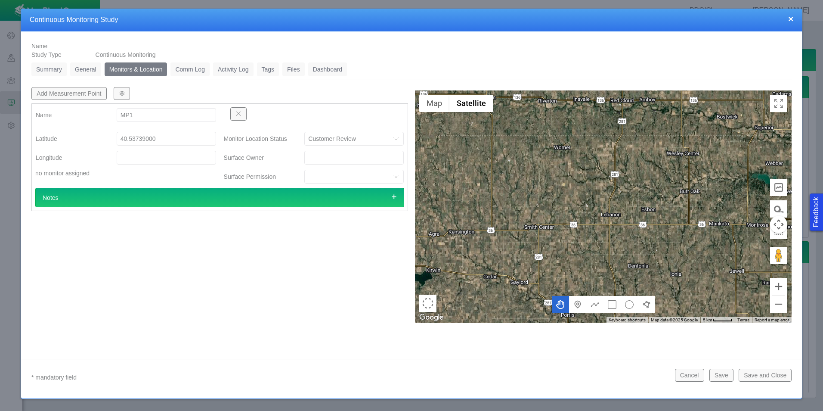
click at [130, 174] on div "Latitude 40.53739000 Longitude no monitor assigned" at bounding box center [126, 159] width 188 height 57
click at [184, 157] on input "Longitude" at bounding box center [166, 158] width 99 height 14
click at [184, 158] on input "Longitude" at bounding box center [166, 158] width 99 height 14
paste input "-104.79140000"
type input "-104.79140000"
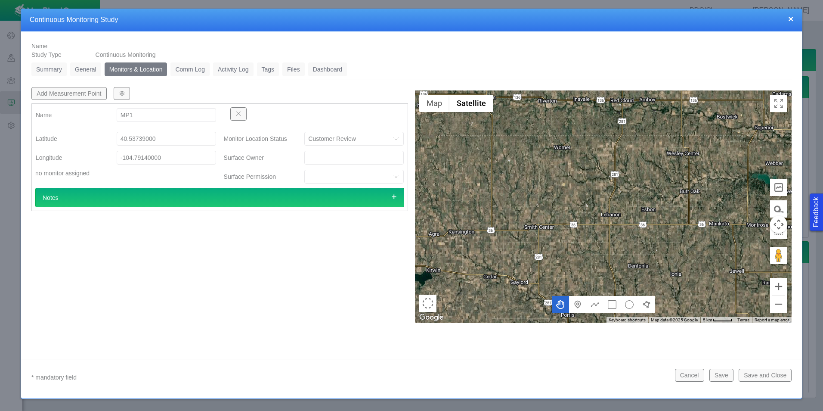
click at [183, 171] on div "no monitor assigned" at bounding box center [125, 173] width 181 height 9
click at [93, 96] on button "Add Measurement Point" at bounding box center [68, 93] width 75 height 13
type textarea "x"
select select "CostumerReview"
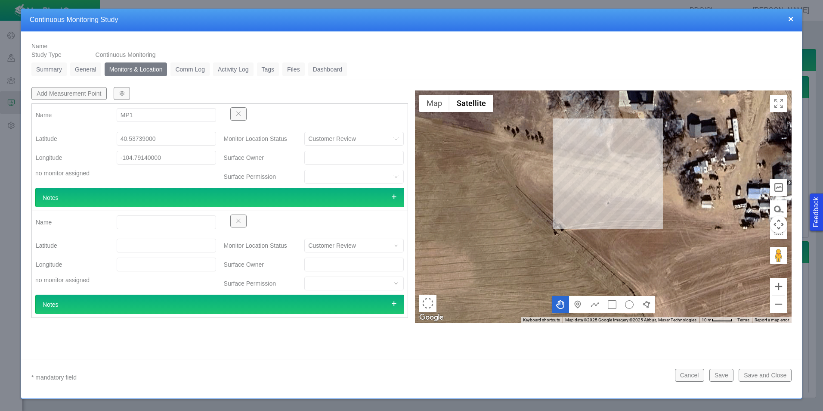
click at [129, 221] on input "Name" at bounding box center [166, 222] width 99 height 14
type input "MP2"
click at [137, 249] on input "Latitude" at bounding box center [166, 246] width 99 height 14
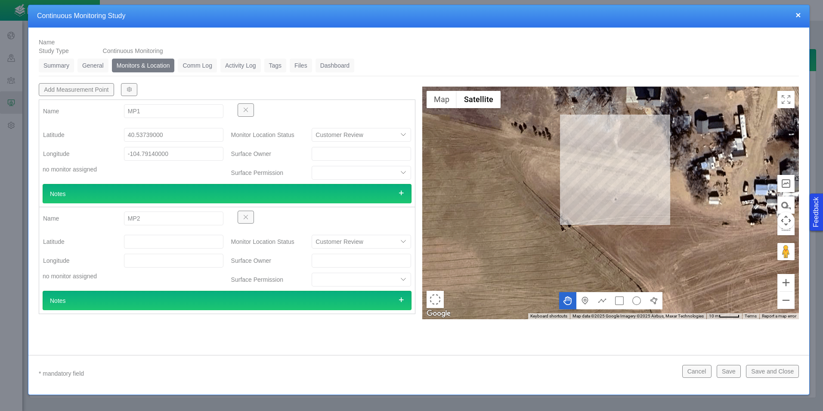
drag, startPoint x: 349, startPoint y: 23, endPoint x: 358, endPoint y: 20, distance: 9.0
click at [358, 20] on div "× Continuous Monitoring Study" at bounding box center [418, 16] width 781 height 22
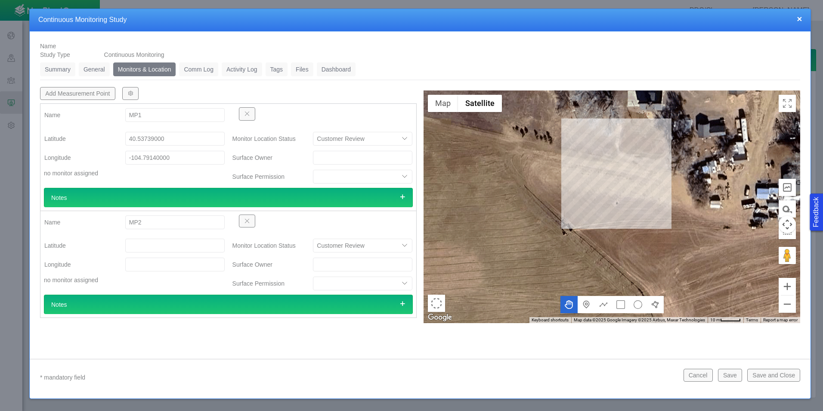
click at [188, 246] on input "Latitude" at bounding box center [174, 246] width 99 height 14
paste input "40.53250000"
type input "40.53250000"
click at [195, 267] on input "Longitude" at bounding box center [174, 265] width 99 height 14
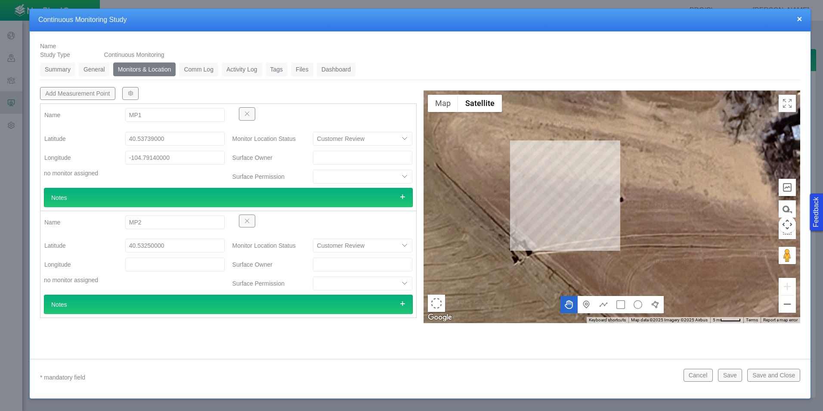
click at [203, 265] on input "Longitude" at bounding box center [174, 265] width 99 height 14
paste input "-104.79337000"
type input "-104.79337000"
click at [146, 358] on div "Name CSFNRjrkf0 Study Type Continuous Monitoring Summary 0 General 0 Monitors &…" at bounding box center [420, 211] width 781 height 360
click at [77, 96] on button "Add Measurement Point" at bounding box center [77, 93] width 75 height 13
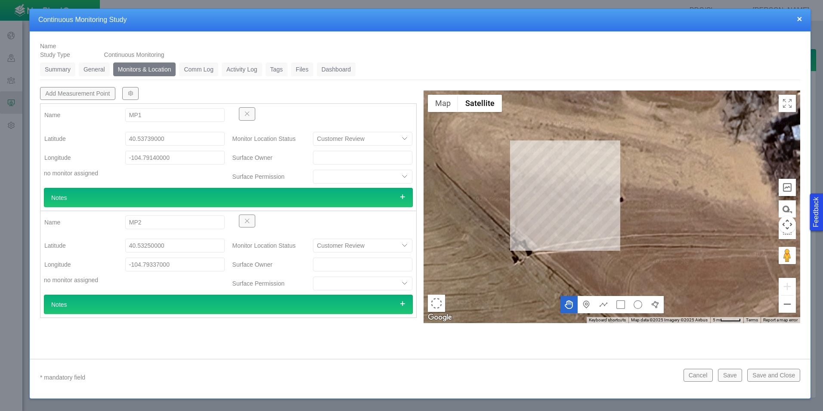
type textarea "x"
select select "CostumerReview"
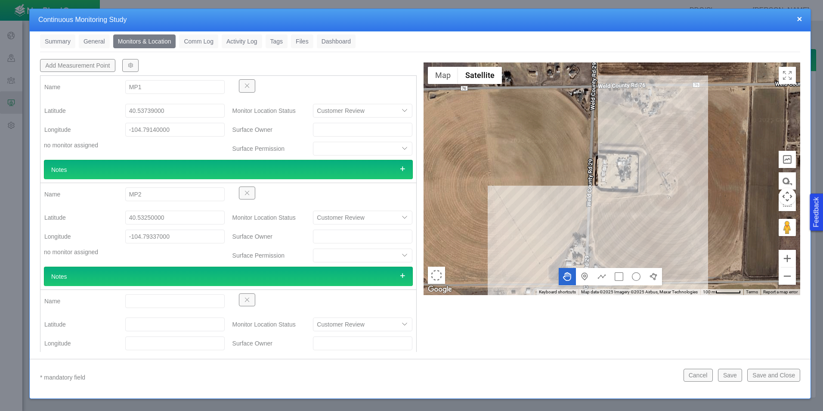
scroll to position [43, 0]
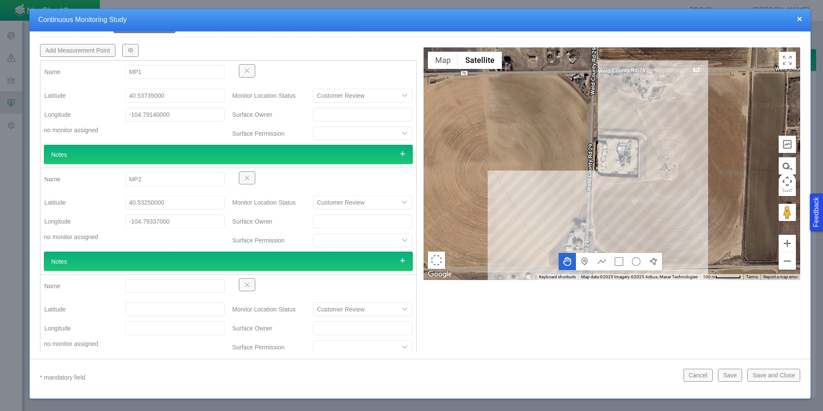
click at [193, 286] on input "Name" at bounding box center [174, 286] width 99 height 14
type input "MP3"
click at [185, 307] on input "Latitude" at bounding box center [174, 309] width 99 height 14
click at [182, 310] on input "Latitude" at bounding box center [174, 309] width 99 height 14
paste input "40.53772000"
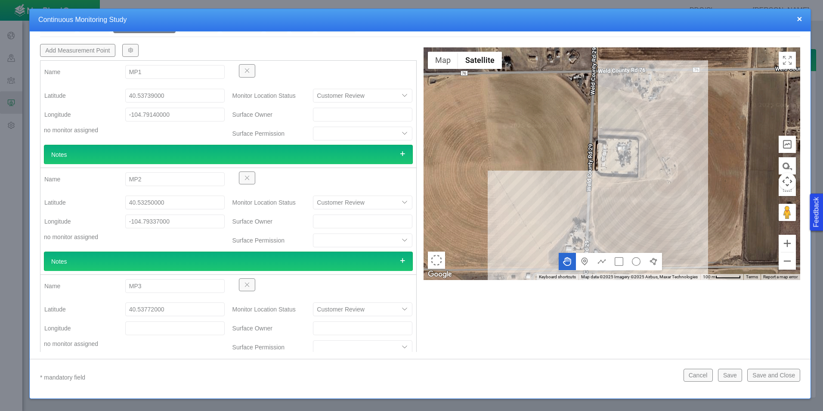
type input "40.53772000"
click at [170, 335] on input "Longitude" at bounding box center [174, 328] width 99 height 14
click at [182, 330] on input "Longitude" at bounding box center [174, 328] width 99 height 14
paste input "-104.79405000"
type input "-104.79405000"
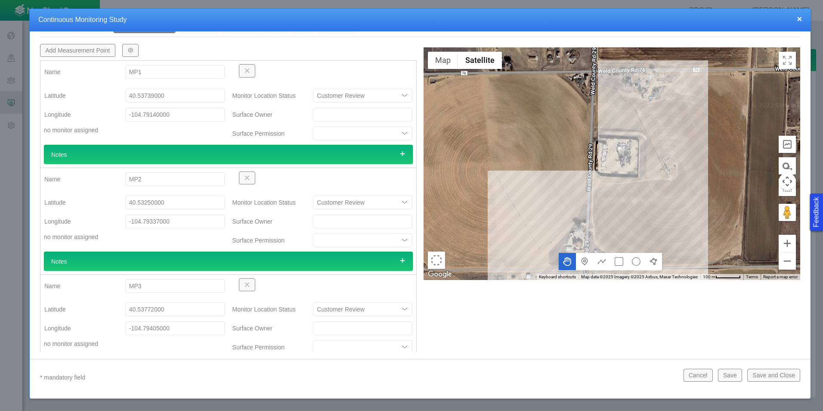
click at [152, 348] on div "Latitude 40.53772000 Longitude -104.79405000 no monitor assigned" at bounding box center [134, 329] width 188 height 57
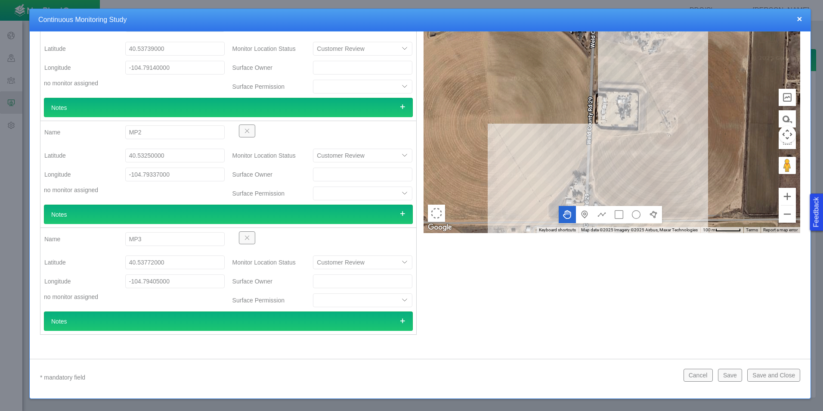
scroll to position [4, 0]
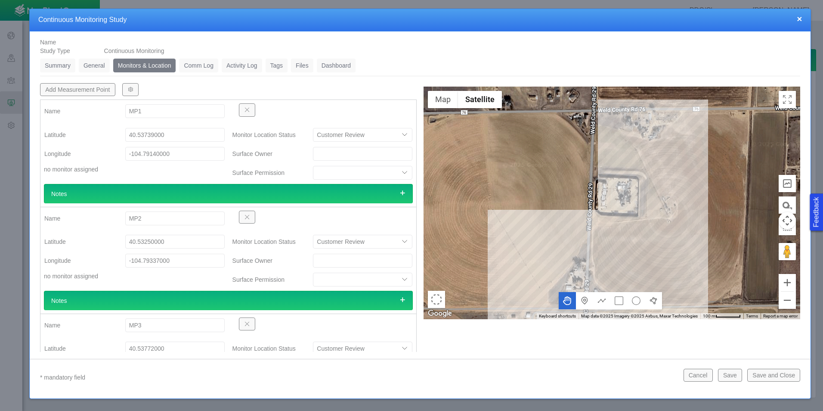
click at [92, 92] on button "Add Measurement Point" at bounding box center [77, 89] width 75 height 13
type textarea "x"
select select "CostumerReview"
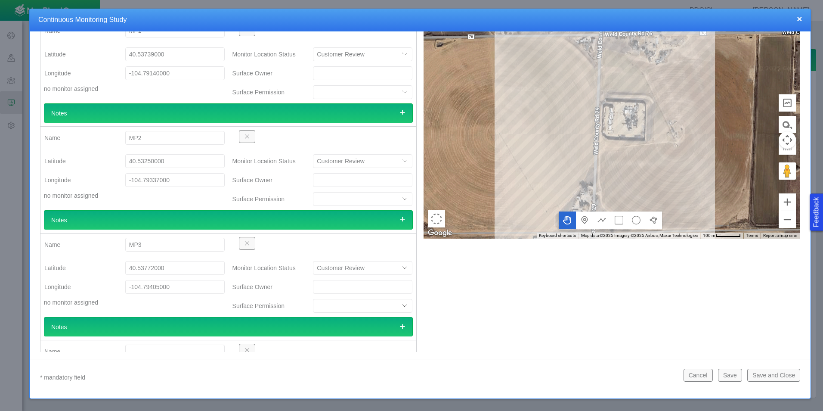
scroll to position [197, 0]
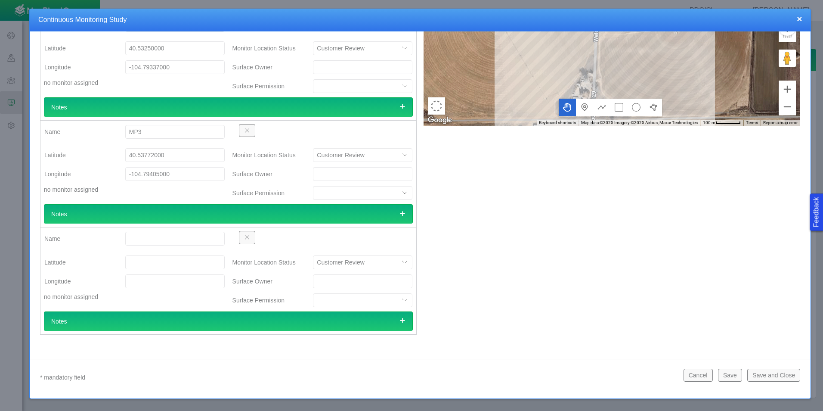
click at [247, 240] on span "button" at bounding box center [247, 237] width 6 height 6
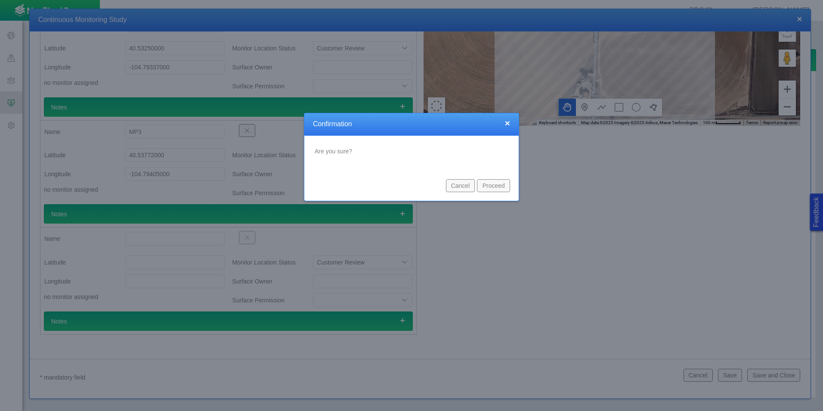
click at [494, 190] on button "Proceed" at bounding box center [493, 185] width 33 height 13
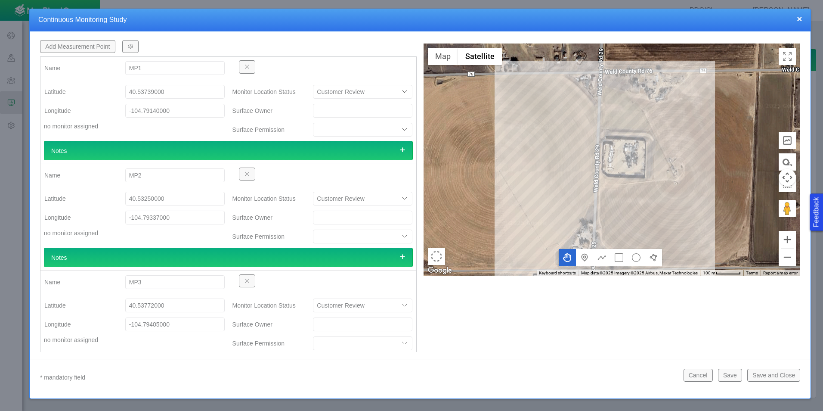
scroll to position [0, 0]
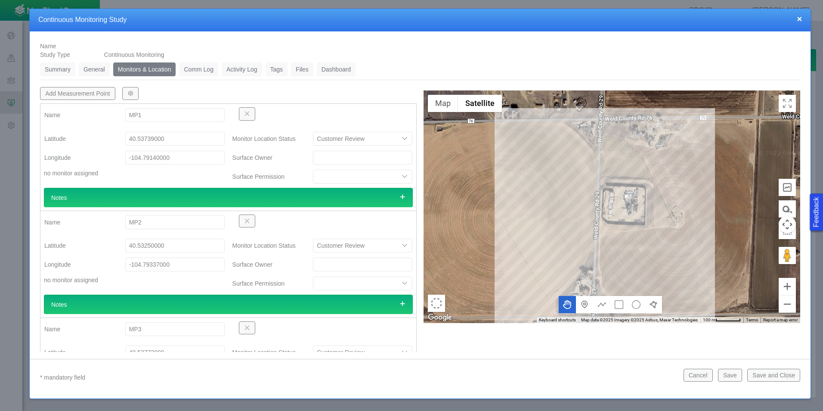
click at [212, 74] on link "Comm Log" at bounding box center [198, 69] width 39 height 14
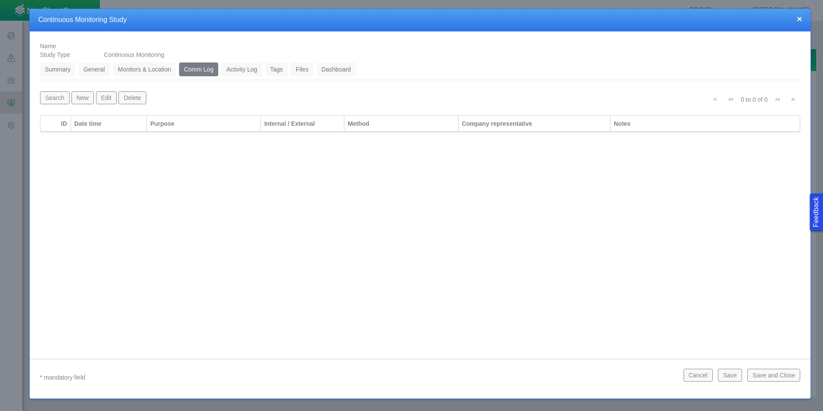
click at [101, 67] on link "General" at bounding box center [94, 69] width 31 height 14
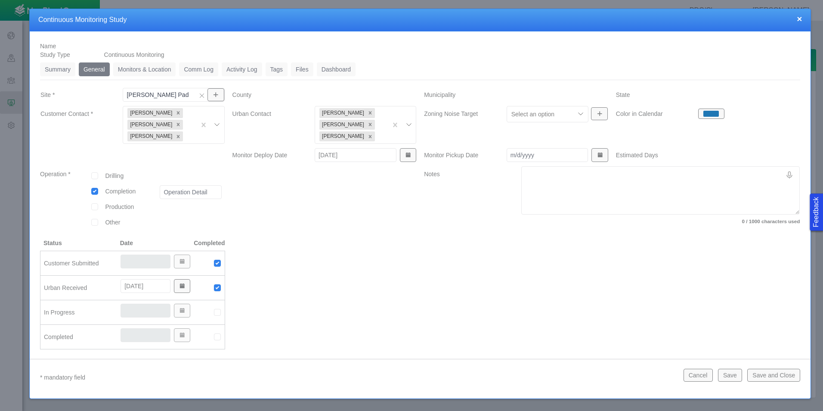
click at [59, 68] on link "Summary" at bounding box center [57, 69] width 35 height 14
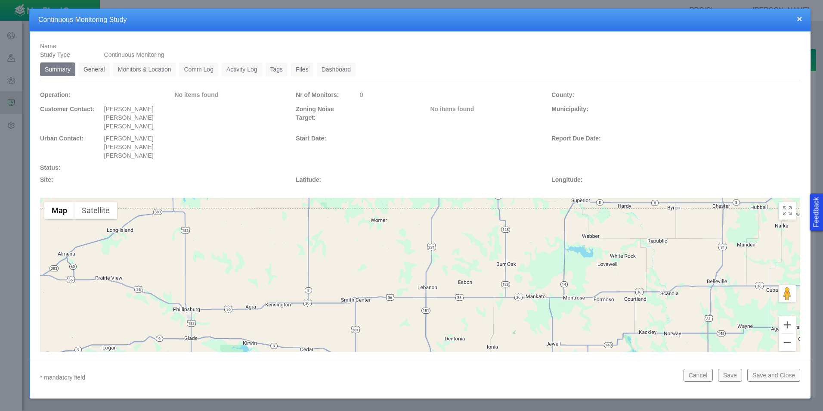
click at [109, 68] on link "General" at bounding box center [94, 69] width 31 height 14
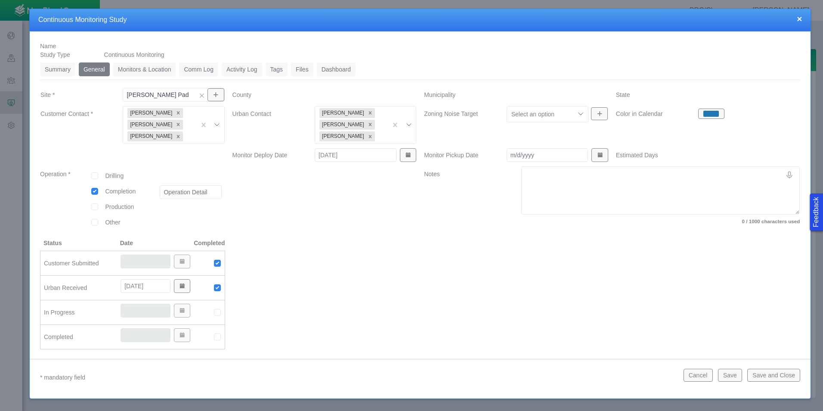
click at [135, 67] on link "Monitors & Location" at bounding box center [144, 69] width 63 height 14
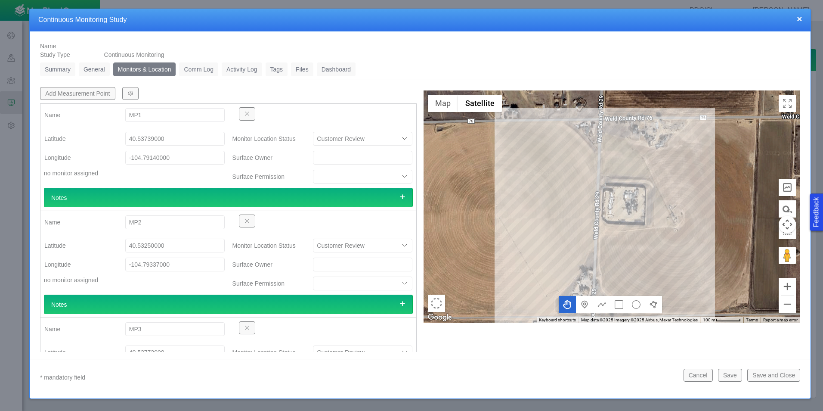
click at [56, 70] on link "Summary" at bounding box center [57, 69] width 35 height 14
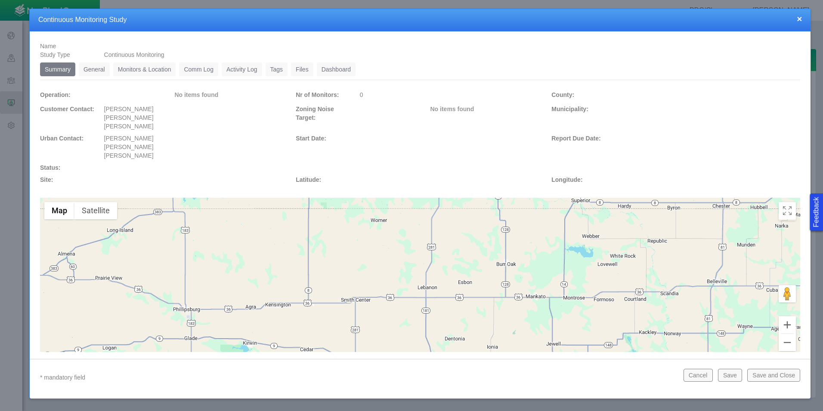
click at [97, 63] on link "General" at bounding box center [94, 69] width 31 height 14
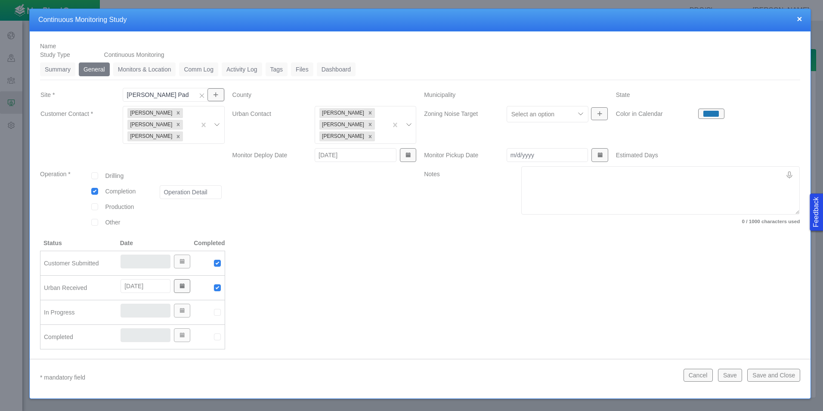
click at [47, 65] on link "Summary" at bounding box center [57, 69] width 35 height 14
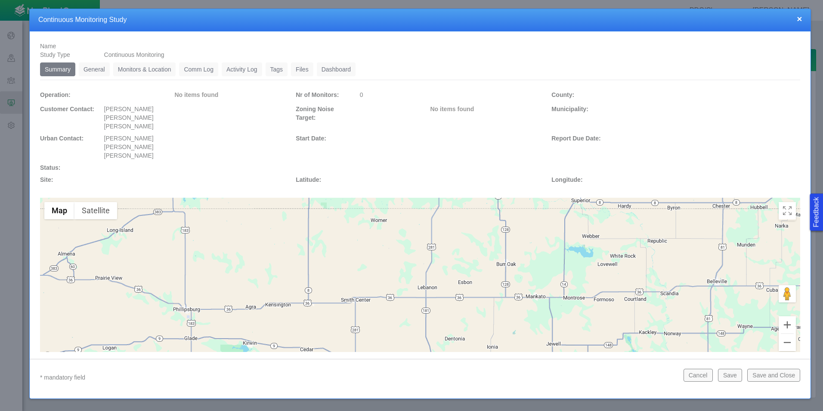
click at [88, 69] on link "General" at bounding box center [94, 69] width 31 height 14
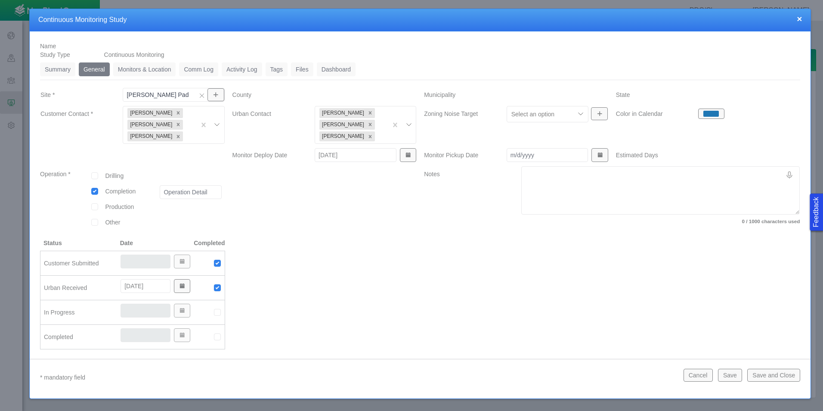
click at [459, 298] on div at bounding box center [612, 298] width 384 height 118
click at [177, 112] on icon "Remove Tony Ball" at bounding box center [178, 113] width 3 height 3
type input "tony"
click at [171, 149] on div "[PERSON_NAME]" at bounding box center [174, 157] width 102 height 16
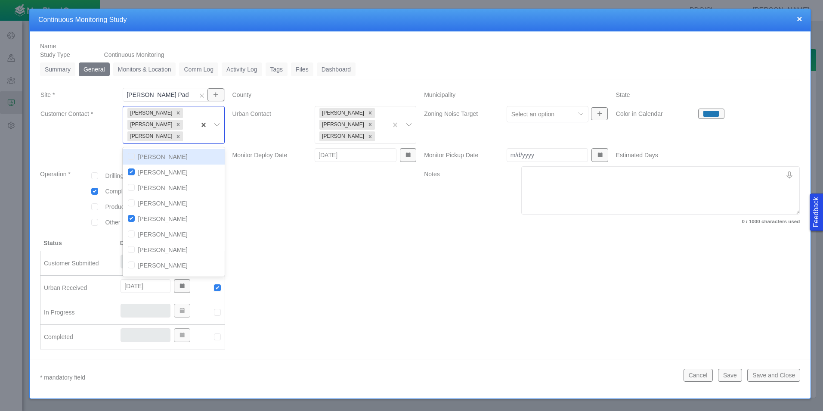
click at [573, 307] on div at bounding box center [612, 298] width 384 height 118
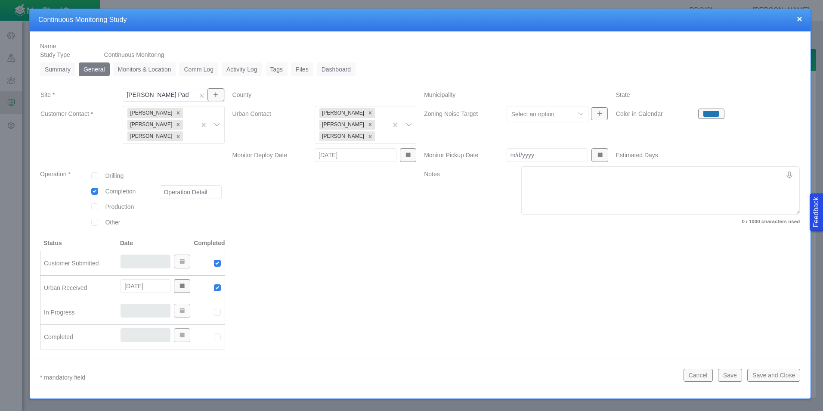
click at [780, 373] on button "Save and Close" at bounding box center [774, 375] width 53 height 13
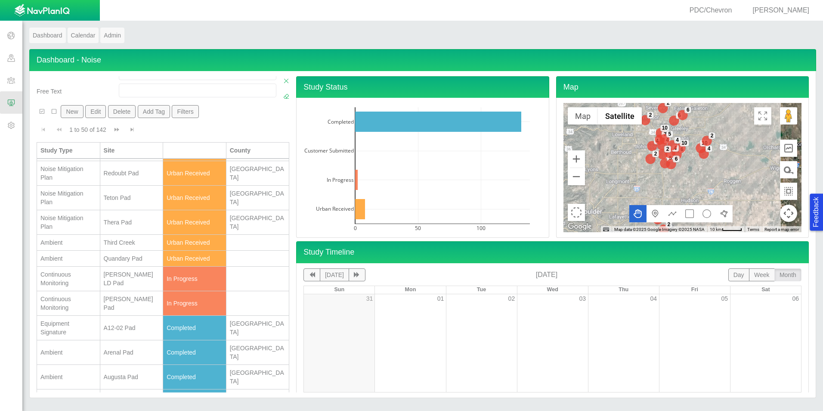
scroll to position [86, 0]
